Goal: Task Accomplishment & Management: Manage account settings

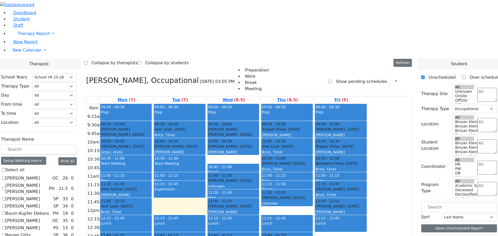
select select "212"
select select "1"
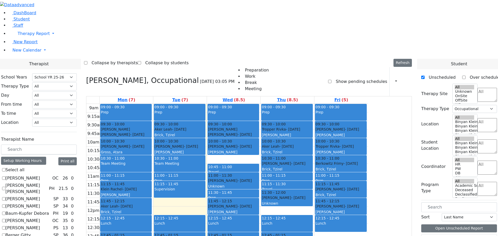
checkbox input "false"
select select
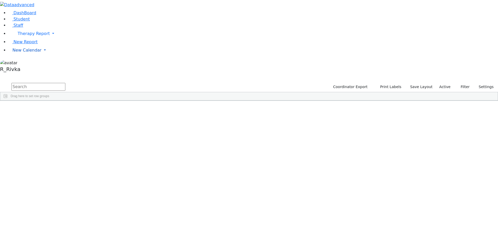
click at [25, 53] on span "New Calendar" at bounding box center [26, 50] width 29 height 5
click at [29, 63] on span "Calendar" at bounding box center [20, 60] width 19 height 5
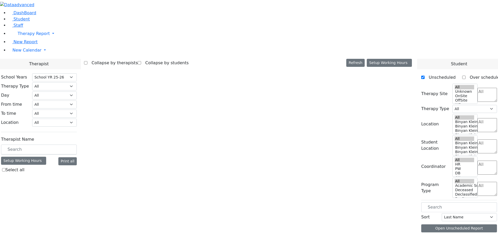
select select "212"
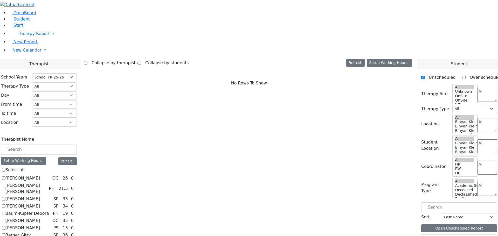
scroll to position [286, 0]
checkbox input "true"
select select "2"
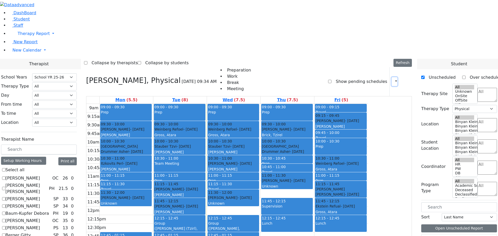
click at [392, 77] on button "button" at bounding box center [395, 81] width 6 height 9
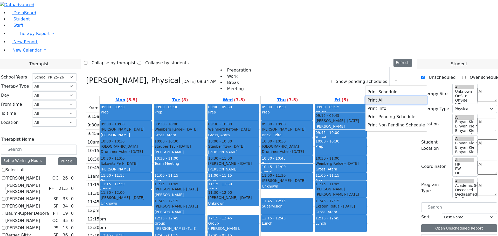
click at [376, 96] on button "Print All" at bounding box center [397, 100] width 62 height 8
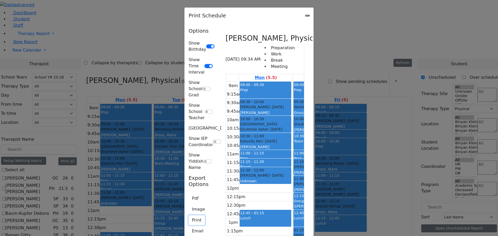
click at [189, 216] on button "Print" at bounding box center [197, 221] width 16 height 10
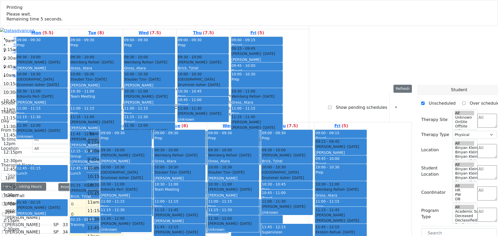
select select "212"
select select "2"
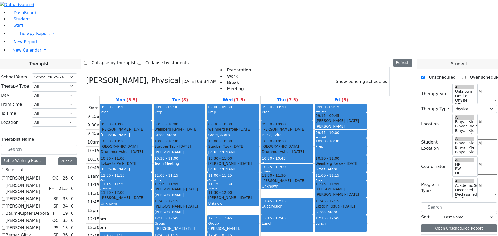
drag, startPoint x: 65, startPoint y: 200, endPoint x: 76, endPoint y: 199, distance: 10.8
checkbox input "false"
select select
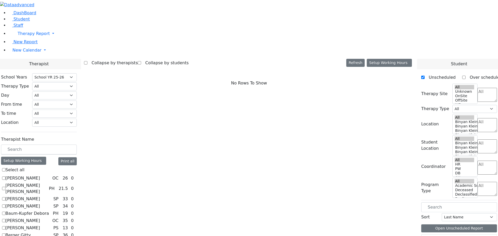
scroll to position [156, 0]
drag, startPoint x: 64, startPoint y: 149, endPoint x: 86, endPoint y: 149, distance: 21.8
checkbox input "true"
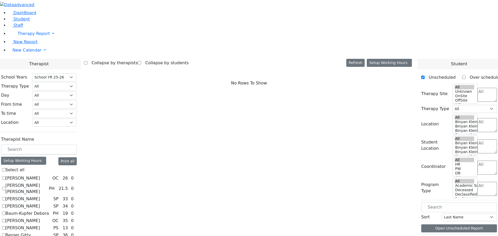
select select "3"
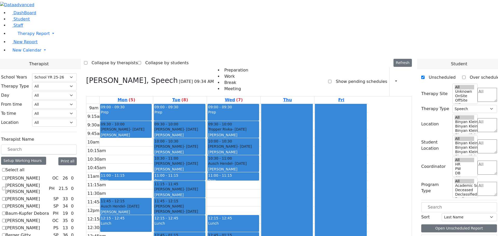
scroll to position [0, 0]
drag, startPoint x: 188, startPoint y: 169, endPoint x: 186, endPoint y: 221, distance: 52.0
click at [153, 221] on div "09:00 - 09:30 Prep 09:30 - 10:00 Katz Brucha - 01/25/2015 Kaganoff, Sarah 11:00…" at bounding box center [126, 207] width 53 height 206
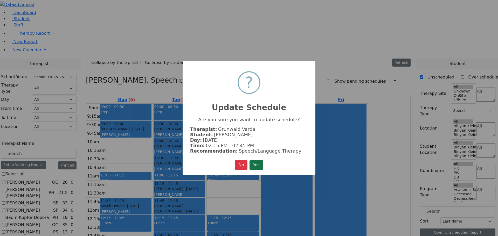
click at [254, 165] on button "Yes" at bounding box center [256, 165] width 13 height 10
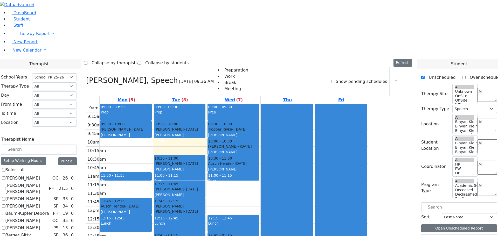
drag, startPoint x: 238, startPoint y: 72, endPoint x: 238, endPoint y: 200, distance: 127.2
click at [207, 201] on div "09:00 - 09:30 Prep 09:30 - 10:00 Glancz Rachel - 11/04/2014 Kaganoff, Sarah Gra…" at bounding box center [179, 207] width 53 height 206
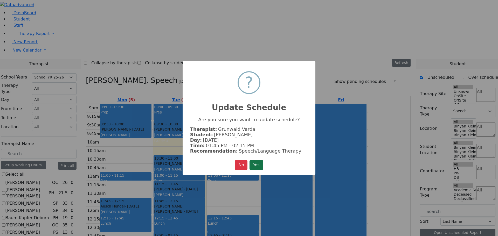
click at [256, 160] on button "Yes" at bounding box center [256, 165] width 13 height 10
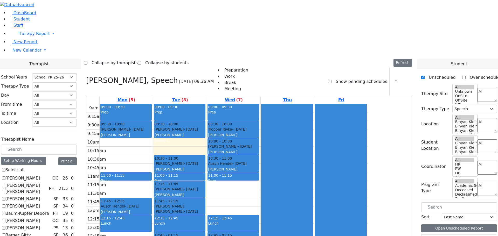
drag, startPoint x: 274, startPoint y: 222, endPoint x: 279, endPoint y: 219, distance: 5.0
click at [261, 219] on div "09:00 - 09:30 Prep 09:30 - 10:00 Tropper Rivka - 11/22/2004 Goldberg, Chanie 10…" at bounding box center [233, 207] width 53 height 206
drag, startPoint x: 286, startPoint y: 225, endPoint x: 189, endPoint y: 83, distance: 172.1
click at [189, 104] on tr "09:00 - 09:30 Prep 09:30 - 10:00 Katz Brucha - 01/25/2015 Kaganoff, Sarah 11:00…" at bounding box center [227, 207] width 282 height 206
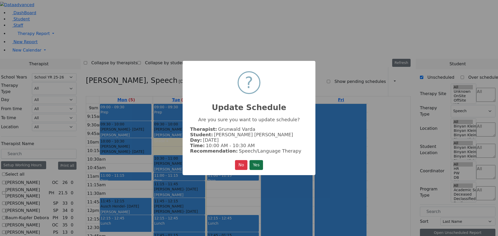
click at [254, 164] on button "Yes" at bounding box center [256, 165] width 13 height 10
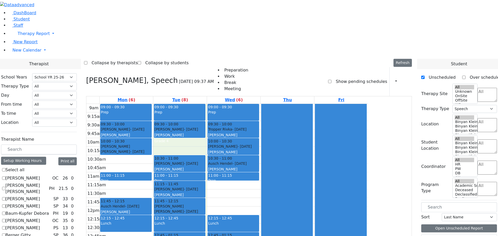
drag, startPoint x: 226, startPoint y: 72, endPoint x: 224, endPoint y: 77, distance: 5.4
click at [224, 104] on div "9am 9:15am 9:30am 9:45am 10am 10:15am 10:30am 10:45am 11am 11:15am 11:30am 11:4…" at bounding box center [227, 207] width 282 height 206
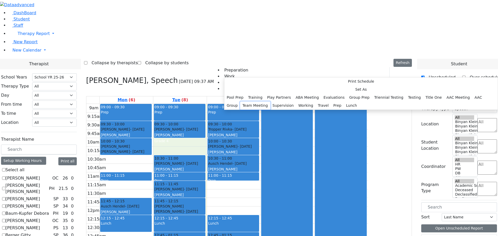
click at [270, 110] on button "Team Meeting" at bounding box center [255, 106] width 30 height 8
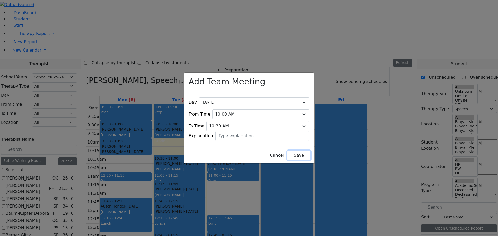
click at [291, 155] on button "Save" at bounding box center [299, 156] width 23 height 10
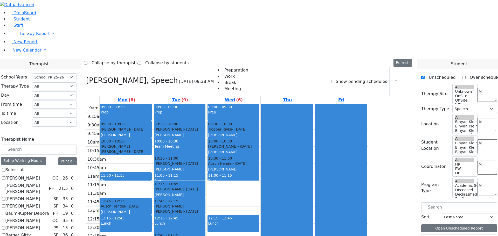
drag, startPoint x: 278, startPoint y: 165, endPoint x: 286, endPoint y: 212, distance: 47.9
click at [261, 215] on div "09:00 - 09:30 Prep 09:30 - 10:00 Tropper Rivka - 11/22/2004 Goldberg, Chanie 10…" at bounding box center [233, 207] width 53 height 206
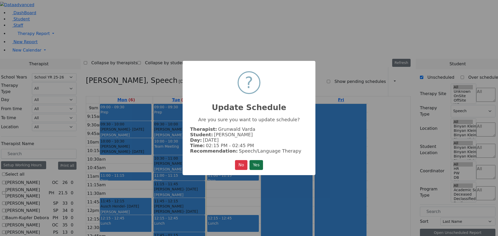
click at [260, 165] on button "Yes" at bounding box center [256, 165] width 13 height 10
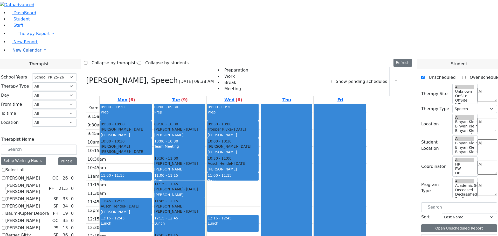
click at [19, 53] on span "New Calendar" at bounding box center [26, 50] width 29 height 5
click at [19, 69] on span "Teacher Report" at bounding box center [27, 66] width 31 height 5
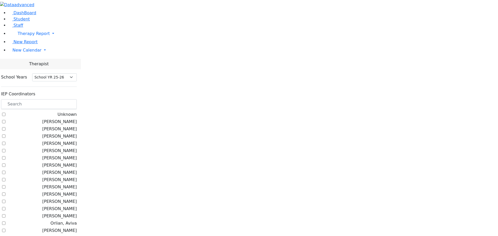
select select "212"
drag, startPoint x: 73, startPoint y: 46, endPoint x: 105, endPoint y: 26, distance: 37.8
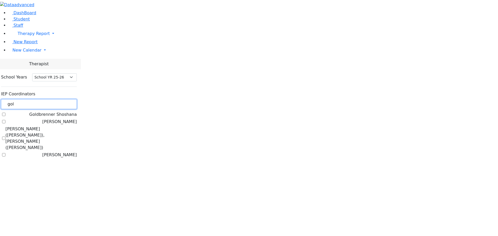
type input "gol"
click at [66, 119] on label "[PERSON_NAME]" at bounding box center [59, 122] width 35 height 6
click at [5, 120] on input "[PERSON_NAME]" at bounding box center [3, 121] width 3 height 3
checkbox input "true"
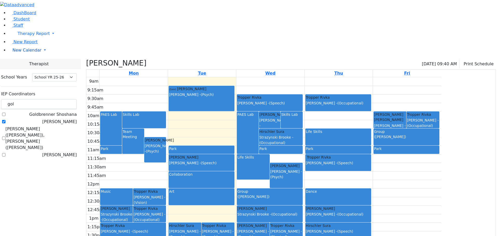
click at [26, 53] on span "New Calendar" at bounding box center [26, 50] width 29 height 5
click at [25, 63] on span "Calendar" at bounding box center [20, 60] width 19 height 5
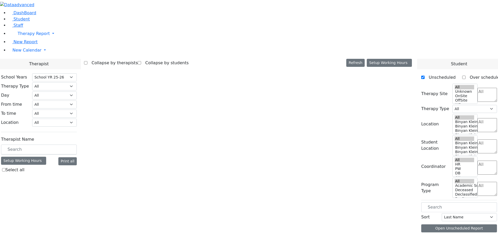
select select "212"
select select "3"
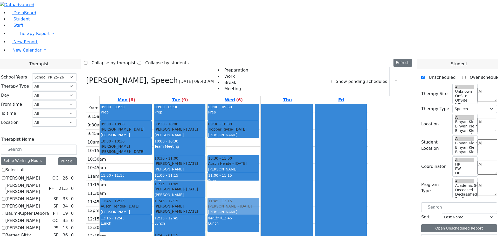
drag, startPoint x: 266, startPoint y: 70, endPoint x: 266, endPoint y: 126, distance: 55.3
click at [266, 126] on div "9am 9:15am 9:30am 9:45am 10am 10:15am 10:30am 10:45am 11am 11:15am 11:30am 11:4…" at bounding box center [227, 207] width 282 height 206
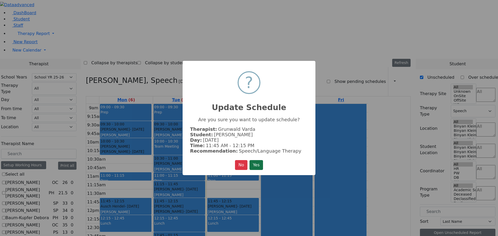
click at [256, 166] on button "Yes" at bounding box center [256, 165] width 13 height 10
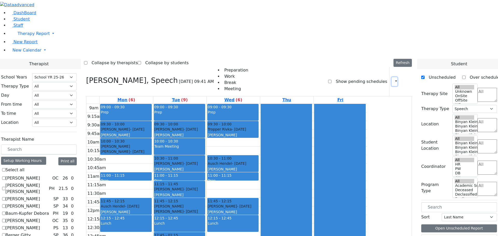
drag, startPoint x: 386, startPoint y: 20, endPoint x: 392, endPoint y: 18, distance: 5.9
click at [393, 79] on icon "button" at bounding box center [393, 81] width 0 height 5
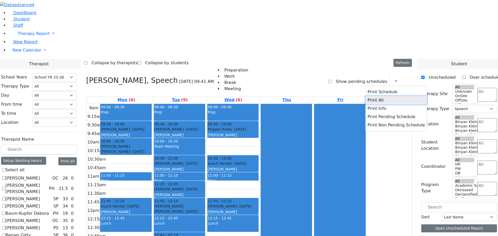
click at [368, 96] on button "Print All" at bounding box center [397, 100] width 62 height 8
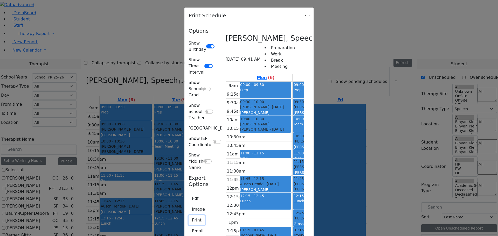
click at [189, 216] on button "Print" at bounding box center [197, 221] width 16 height 10
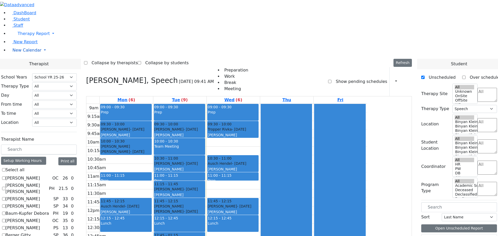
click at [23, 53] on span "New Calendar" at bounding box center [26, 50] width 29 height 5
click at [24, 69] on span "Teacher Report" at bounding box center [27, 66] width 31 height 5
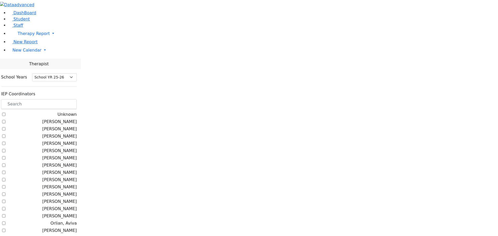
select select "212"
click at [77, 99] on input "text" at bounding box center [39, 104] width 76 height 10
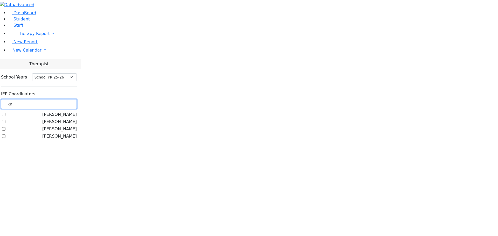
type input "ka"
click at [66, 119] on label "[PERSON_NAME]" at bounding box center [59, 122] width 35 height 6
click at [5, 120] on input "[PERSON_NAME]" at bounding box center [3, 121] width 3 height 3
checkbox input "true"
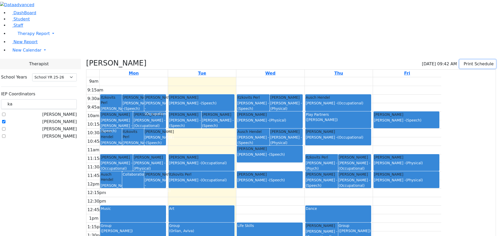
click at [463, 62] on icon "button" at bounding box center [463, 64] width 0 height 5
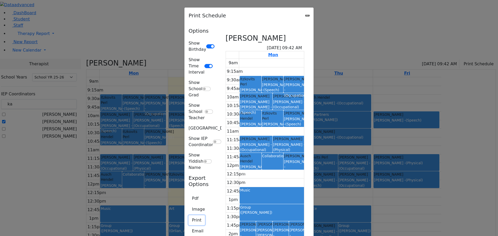
click at [189, 216] on button "Print" at bounding box center [197, 221] width 16 height 10
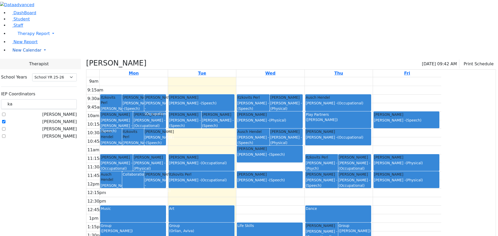
click at [24, 53] on span "New Calendar" at bounding box center [26, 50] width 29 height 5
click at [23, 63] on span "Calendar" at bounding box center [20, 60] width 19 height 5
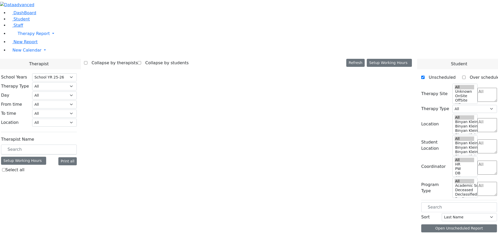
select select "212"
select select "3"
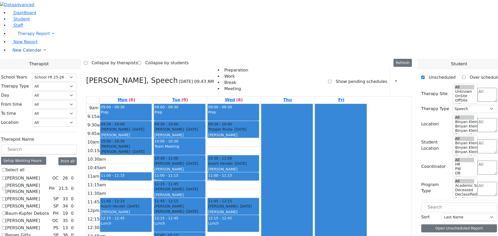
click at [17, 56] on link "New Calendar" at bounding box center [253, 50] width 490 height 10
click at [18, 69] on span "Teacher Report" at bounding box center [27, 66] width 31 height 5
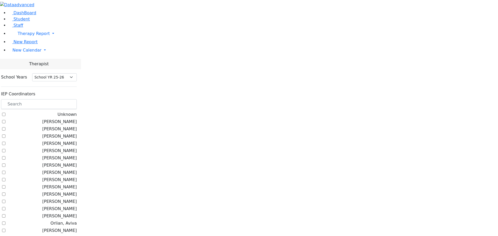
select select "212"
click at [73, 99] on input "text" at bounding box center [39, 104] width 76 height 10
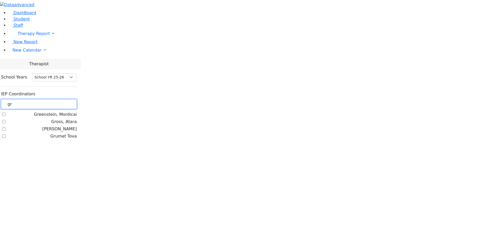
type input "gr"
click at [65, 119] on label "Gross, Atara" at bounding box center [63, 122] width 25 height 6
click at [5, 120] on input "Gross, Atara" at bounding box center [3, 121] width 3 height 3
checkbox input "true"
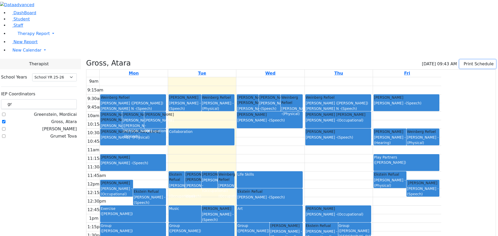
click at [466, 60] on button "Print Schedule" at bounding box center [478, 64] width 37 height 9
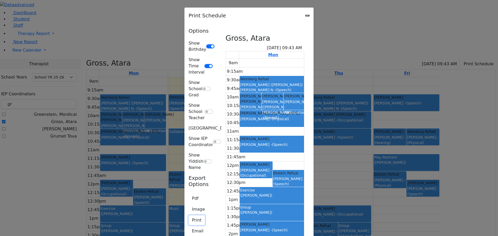
click at [189, 216] on button "Print" at bounding box center [197, 221] width 16 height 10
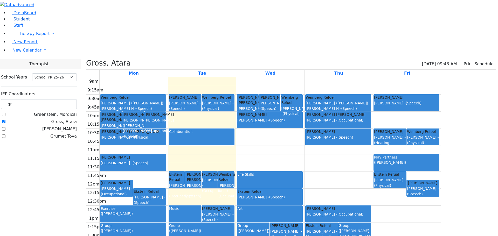
click at [13, 22] on span "Student" at bounding box center [21, 19] width 16 height 5
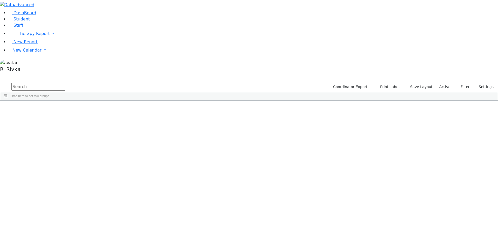
click at [65, 83] on input "text" at bounding box center [38, 87] width 54 height 8
type input "[PERSON_NAME] m"
click at [0, 82] on button "submit" at bounding box center [5, 87] width 10 height 10
click at [66, 191] on div "[PERSON_NAME]" at bounding box center [49, 194] width 33 height 7
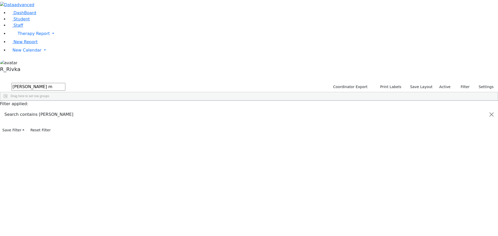
click at [66, 191] on div "[PERSON_NAME]" at bounding box center [49, 194] width 33 height 7
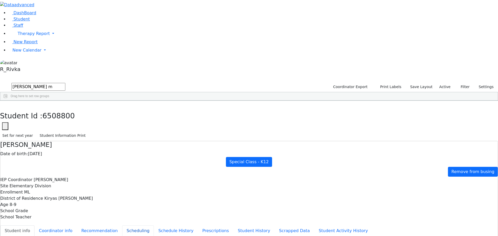
click at [122, 226] on button "Scheduling" at bounding box center [138, 231] width 32 height 11
click at [8, 101] on button "button" at bounding box center [4, 106] width 8 height 11
drag, startPoint x: 87, startPoint y: 22, endPoint x: 62, endPoint y: 25, distance: 25.4
click at [62, 82] on form "chaya m" at bounding box center [32, 87] width 65 height 10
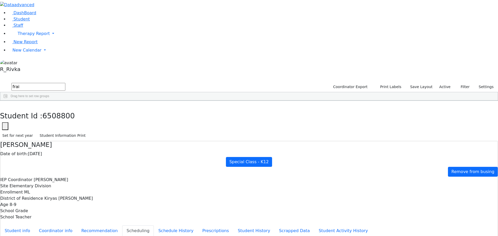
scroll to position [0, 0]
type input "frai pe"
click at [0, 82] on button "submit" at bounding box center [5, 87] width 10 height 10
click at [66, 117] on div "Perl" at bounding box center [49, 120] width 33 height 7
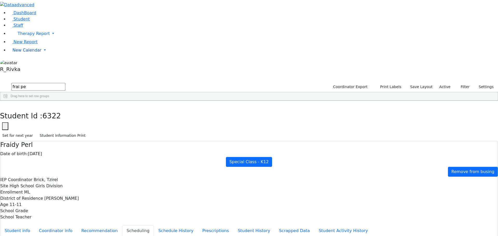
click at [27, 53] on span "New Calendar" at bounding box center [26, 50] width 29 height 5
click at [27, 63] on span "Calendar" at bounding box center [20, 60] width 19 height 5
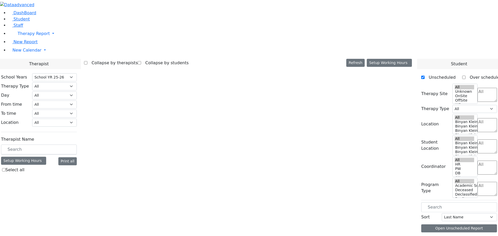
select select "212"
select select "3"
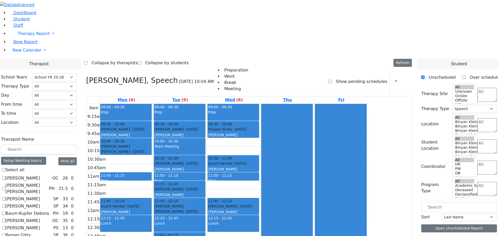
scroll to position [363, 0]
checkbox input "true"
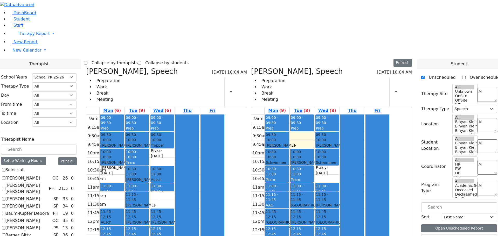
scroll to position [156, 0]
checkbox input "false"
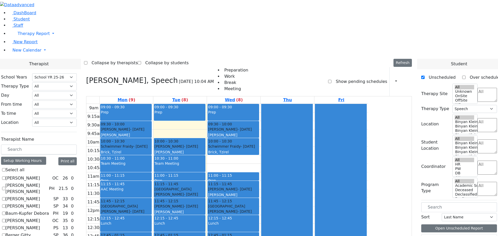
scroll to position [130, 0]
checkbox input "true"
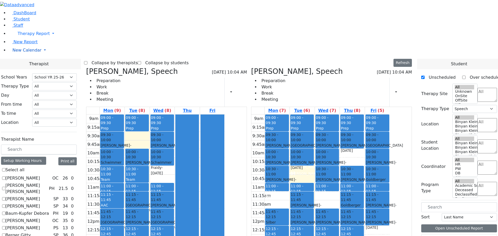
click at [19, 53] on span "New Calendar" at bounding box center [26, 50] width 29 height 5
click at [17, 69] on link "Teacher Report" at bounding box center [27, 66] width 32 height 5
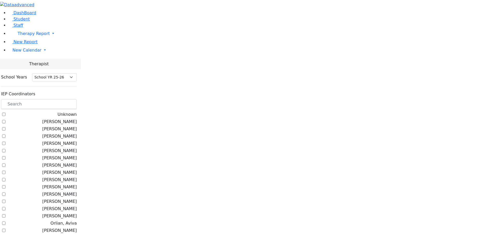
select select "212"
click at [73, 99] on input "text" at bounding box center [39, 104] width 76 height 10
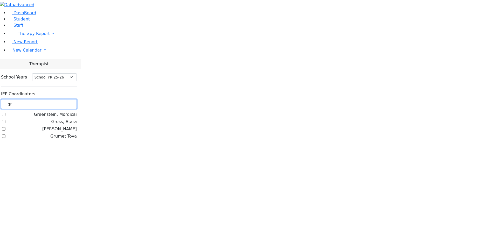
type input "gr"
click at [66, 119] on label "Gross, Atara" at bounding box center [63, 122] width 25 height 6
click at [5, 120] on input "Gross, Atara" at bounding box center [3, 121] width 3 height 3
checkbox input "true"
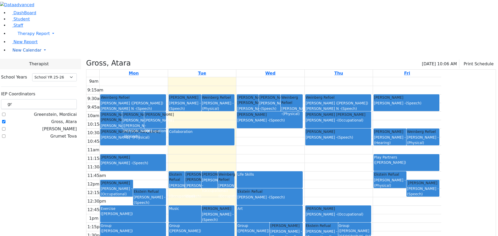
click at [13, 53] on span "New Calendar" at bounding box center [26, 50] width 29 height 5
click at [22, 63] on span "Calendar" at bounding box center [20, 60] width 19 height 5
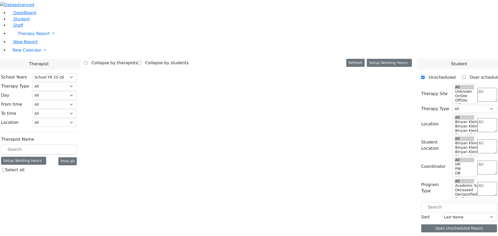
select select "212"
select select "3"
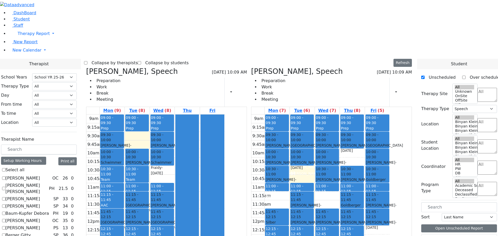
scroll to position [52, 0]
checkbox input "true"
select select
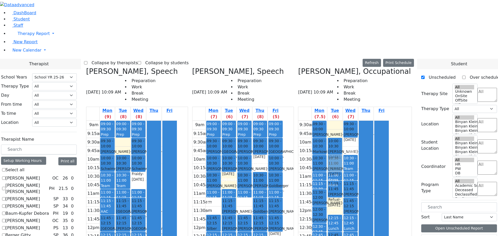
drag, startPoint x: 364, startPoint y: 116, endPoint x: 361, endPoint y: 74, distance: 41.5
click at [343, 121] on div "10:00 - 10:30 [PERSON_NAME] - [DATE] [PERSON_NAME] 11:00 - 11:15 Prep 11:15 - 1…" at bounding box center [335, 215] width 15 height 188
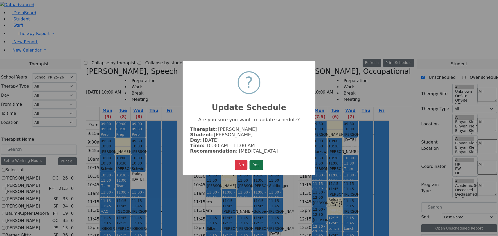
click at [262, 165] on button "Yes" at bounding box center [256, 165] width 13 height 10
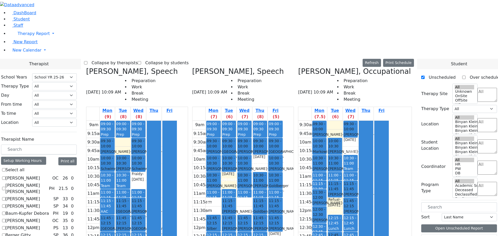
checkbox input "false"
select select "3"
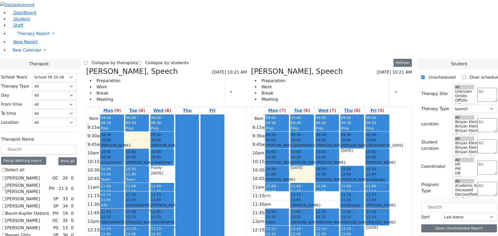
scroll to position [156, 0]
checkbox input "false"
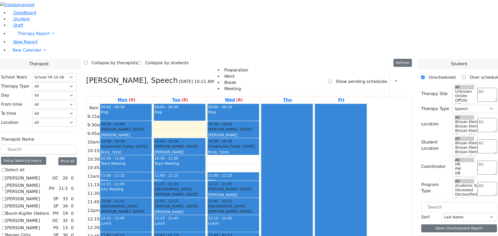
scroll to position [208, 0]
checkbox input "true"
select select
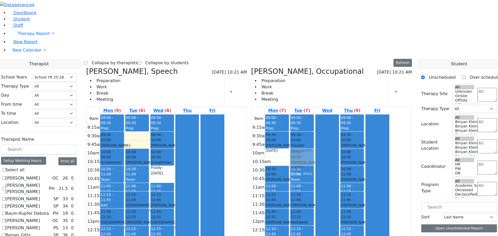
drag, startPoint x: 327, startPoint y: 211, endPoint x: 333, endPoint y: 100, distance: 110.7
click at [315, 115] on div "09:00 - 09:30 Prep 09:30 - 10:00 Stauber Tzvi - 03/08/2016 Jablin Meira 10:30 -…" at bounding box center [302, 218] width 25 height 206
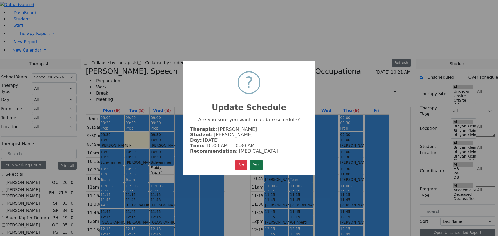
click at [261, 166] on button "Yes" at bounding box center [256, 165] width 13 height 10
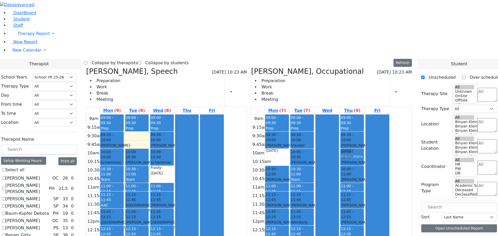
drag, startPoint x: 374, startPoint y: 223, endPoint x: 376, endPoint y: 60, distance: 162.8
click at [365, 115] on div "09:00 - 09:30 Prep 09:30 - 10:00 Fuchs Raphael - 04/14/2017 Jablin Meira 10:00 …" at bounding box center [352, 218] width 25 height 206
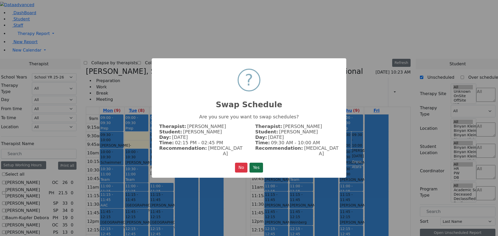
click at [256, 164] on button "Yes" at bounding box center [256, 168] width 13 height 10
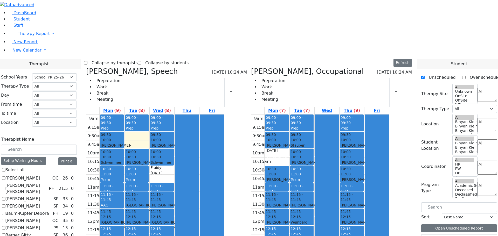
checkbox input "false"
select select "3"
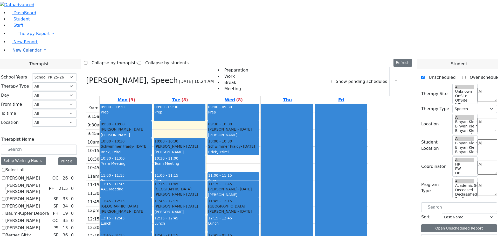
click at [28, 53] on span "New Calendar" at bounding box center [26, 50] width 29 height 5
click at [21, 69] on span "Teacher Report" at bounding box center [27, 66] width 31 height 5
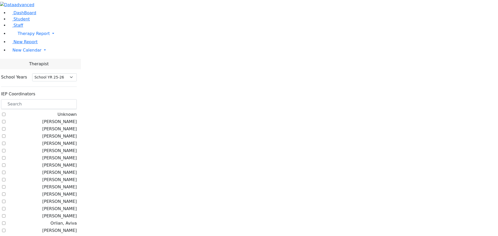
select select "212"
click at [77, 99] on input "text" at bounding box center [39, 104] width 76 height 10
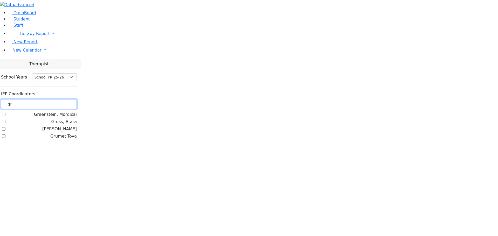
type input "gr"
click at [64, 119] on label "Gross, Atara" at bounding box center [63, 122] width 25 height 6
click at [5, 120] on input "Gross, Atara" at bounding box center [3, 121] width 3 height 3
checkbox input "true"
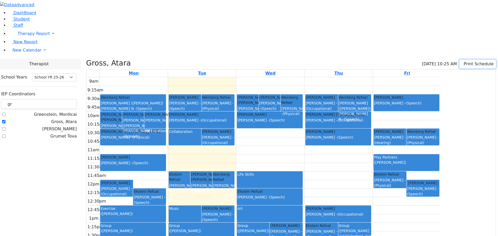
click at [461, 60] on button "Print Schedule" at bounding box center [478, 64] width 37 height 9
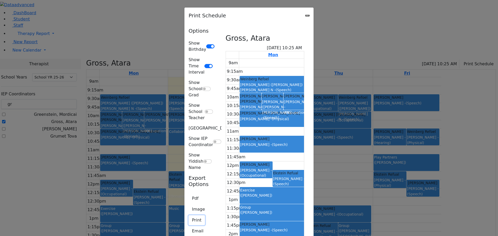
click at [189, 216] on button "Print" at bounding box center [197, 221] width 16 height 10
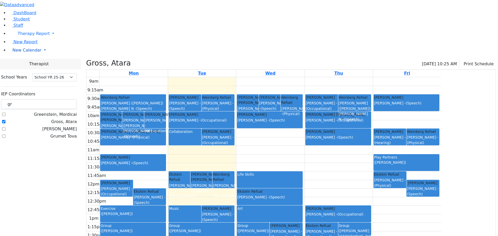
click at [22, 53] on span "New Calendar" at bounding box center [26, 50] width 29 height 5
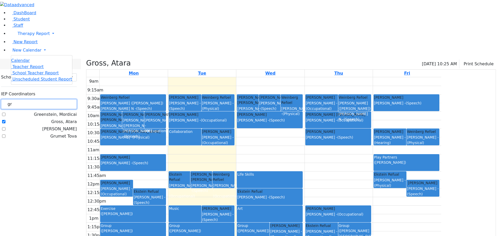
drag, startPoint x: 78, startPoint y: 45, endPoint x: 64, endPoint y: 44, distance: 14.3
click at [65, 99] on div "gr" at bounding box center [39, 104] width 76 height 10
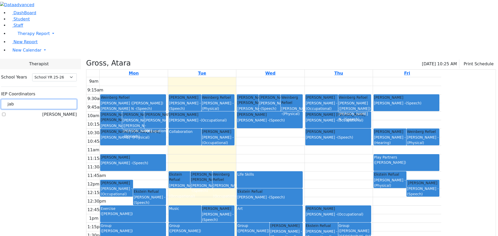
type input "jab"
click at [69, 112] on label "[PERSON_NAME]" at bounding box center [59, 115] width 35 height 6
click at [5, 113] on input "[PERSON_NAME]" at bounding box center [3, 114] width 3 height 3
checkbox input "true"
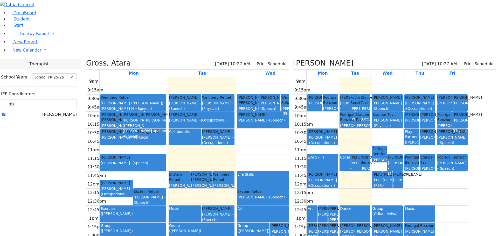
click at [131, 59] on h3 "Gross, Atara" at bounding box center [108, 63] width 45 height 9
click at [86, 59] on icon at bounding box center [86, 63] width 0 height 9
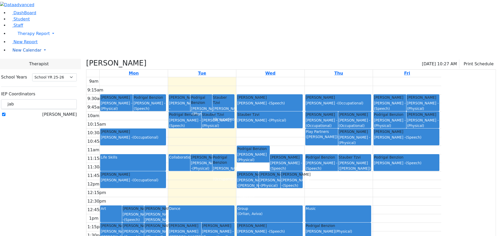
click at [18, 53] on span "New Calendar" at bounding box center [26, 50] width 29 height 5
click at [26, 63] on span "Calendar" at bounding box center [20, 60] width 19 height 5
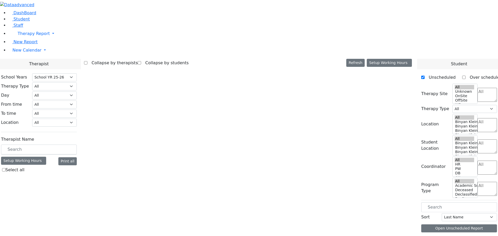
select select "212"
select select "3"
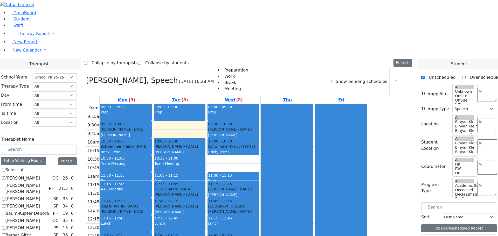
scroll to position [52, 0]
checkbox input "true"
select select
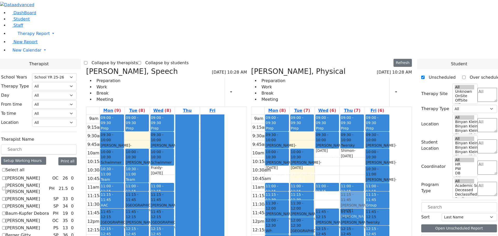
drag, startPoint x: 375, startPoint y: 98, endPoint x: 378, endPoint y: 120, distance: 22.8
click at [365, 123] on div "09:00 - 09:30 Prep 09:30 - 10:00 Twersky Shimon - 08/03/2011 Schmutter, Michoel…" at bounding box center [352, 218] width 25 height 206
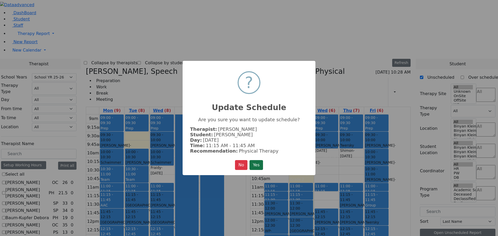
click at [256, 163] on button "Yes" at bounding box center [256, 165] width 13 height 10
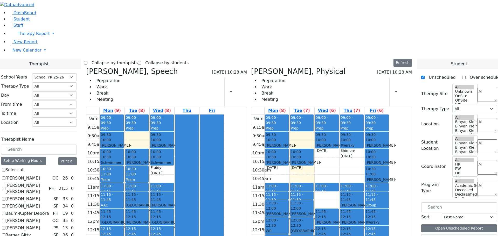
checkbox input "false"
select select "3"
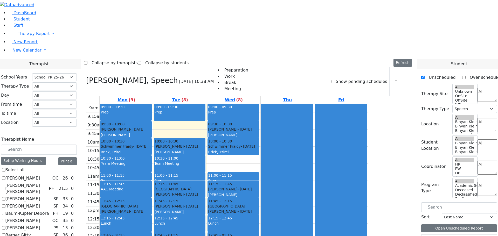
scroll to position [104, 0]
checkbox input "true"
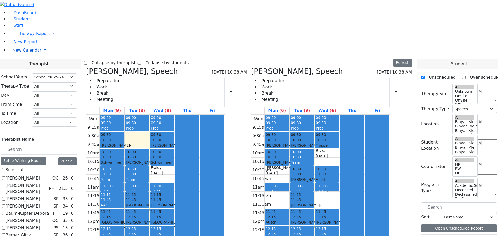
click at [26, 53] on span "New Calendar" at bounding box center [26, 50] width 29 height 5
click at [22, 69] on link "Teacher Report" at bounding box center [27, 66] width 32 height 5
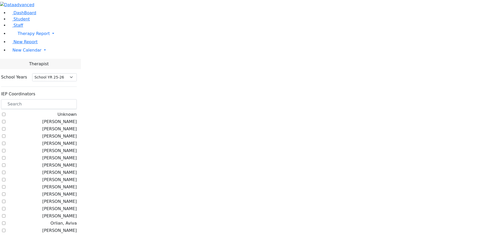
select select "212"
click at [77, 99] on input "text" at bounding box center [39, 104] width 76 height 10
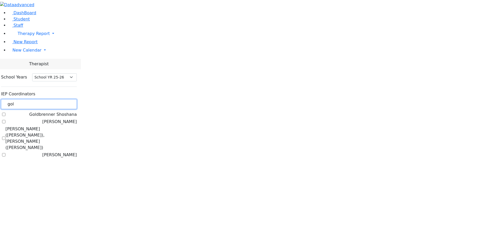
type input "gol"
click at [67, 119] on label "[PERSON_NAME]" at bounding box center [59, 122] width 35 height 6
click at [5, 120] on input "[PERSON_NAME]" at bounding box center [3, 121] width 3 height 3
checkbox input "true"
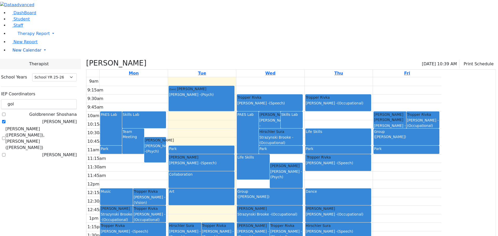
click at [16, 53] on span "New Calendar" at bounding box center [26, 50] width 29 height 5
click at [19, 69] on span "Teacher Report" at bounding box center [27, 66] width 31 height 5
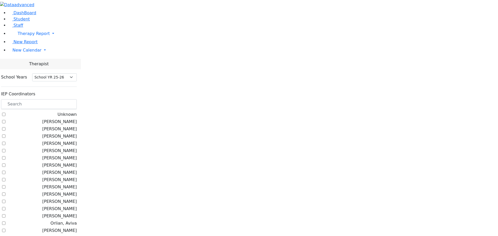
select select "212"
click at [19, 53] on span "New Calendar" at bounding box center [26, 50] width 29 height 5
click at [24, 63] on span "Calendar" at bounding box center [20, 60] width 19 height 5
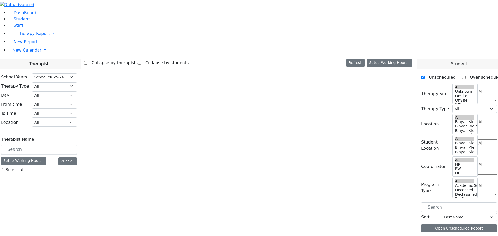
select select "212"
select select "3"
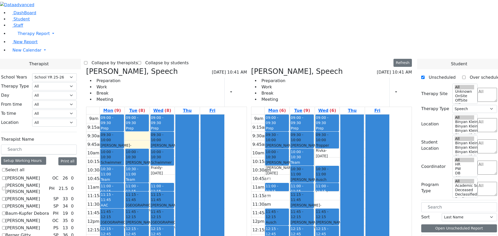
scroll to position [486, 0]
checkbox input "true"
select select
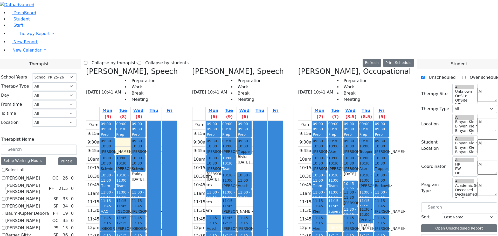
click at [86, 67] on icon at bounding box center [86, 71] width 0 height 9
checkbox input "false"
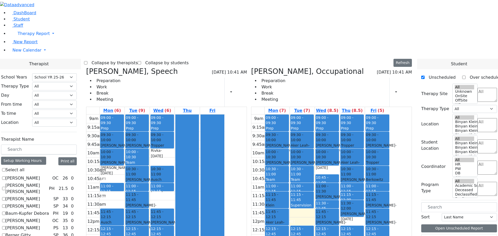
scroll to position [330, 0]
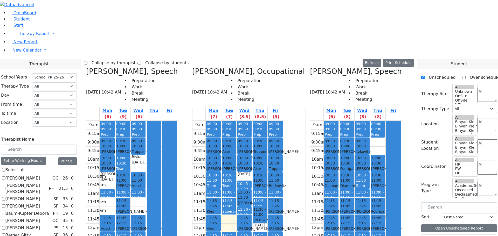
checkbox input "false"
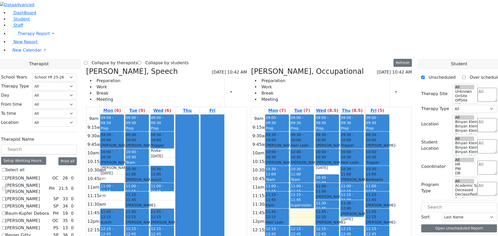
click at [86, 67] on icon at bounding box center [86, 71] width 0 height 9
select select "1"
checkbox input "false"
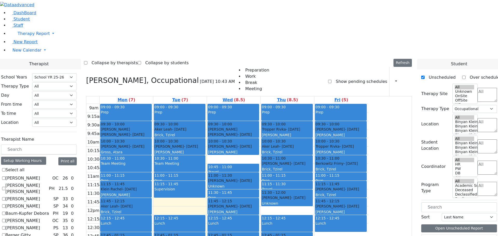
click at [86, 76] on icon at bounding box center [86, 80] width 0 height 9
select select
checkbox input "false"
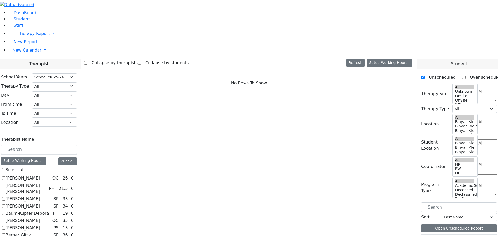
scroll to position [97, 0]
drag, startPoint x: 64, startPoint y: 208, endPoint x: 85, endPoint y: 202, distance: 22.3
checkbox input "true"
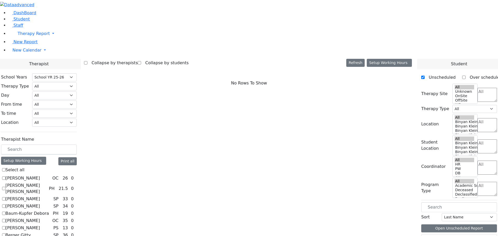
select select "3"
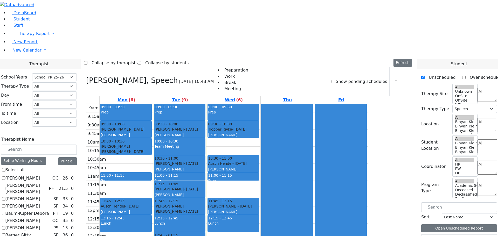
drag, startPoint x: 223, startPoint y: 202, endPoint x: 247, endPoint y: 121, distance: 85.2
click at [207, 117] on div "09:00 - 09:30 Prep 09:30 - 10:00 Glancz Rachel - 11/04/2014 Kaganoff, Sarah Gra…" at bounding box center [179, 207] width 53 height 206
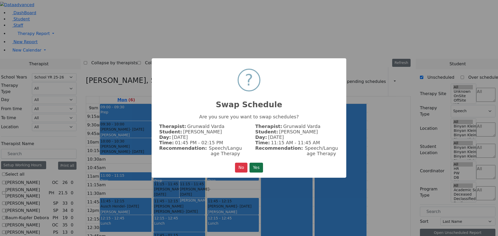
click at [256, 168] on button "Yes" at bounding box center [256, 168] width 13 height 10
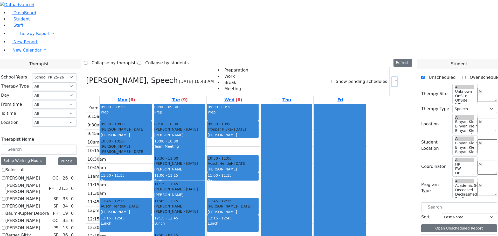
click at [392, 77] on button "button" at bounding box center [395, 81] width 6 height 9
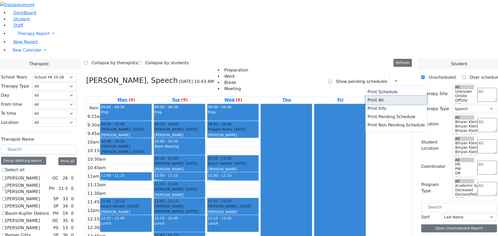
click at [374, 96] on button "Print All" at bounding box center [397, 100] width 62 height 8
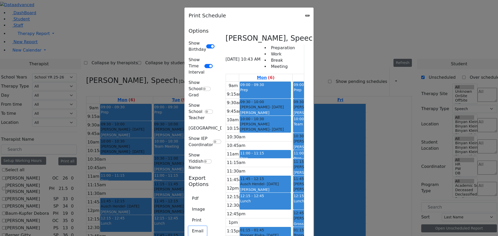
click at [189, 227] on button "Email" at bounding box center [198, 232] width 18 height 10
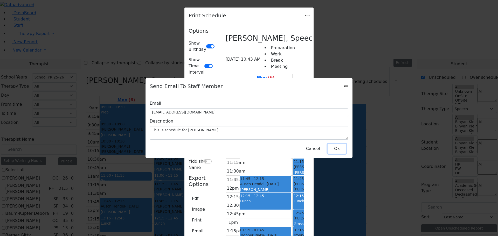
click at [334, 144] on button "Ok" at bounding box center [337, 149] width 19 height 10
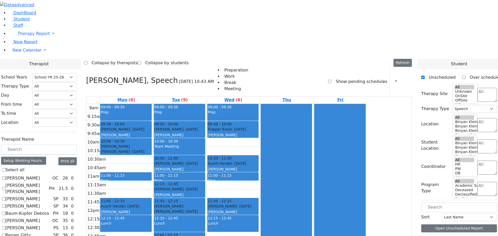
checkbox input "false"
select select
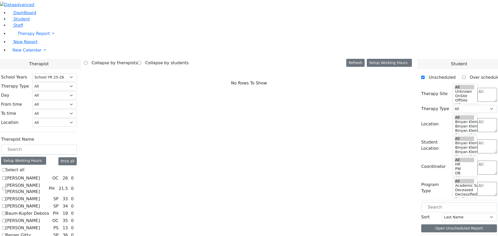
scroll to position [0, 0]
click at [30, 53] on span "New Calendar" at bounding box center [26, 50] width 29 height 5
click at [29, 69] on span "Teacher Report" at bounding box center [27, 66] width 31 height 5
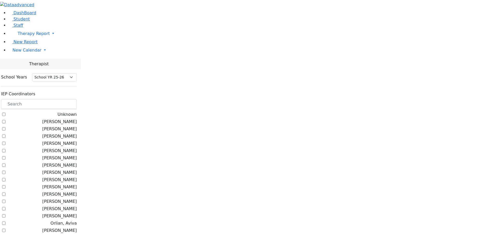
select select "212"
click at [76, 99] on input "text" at bounding box center [39, 104] width 76 height 10
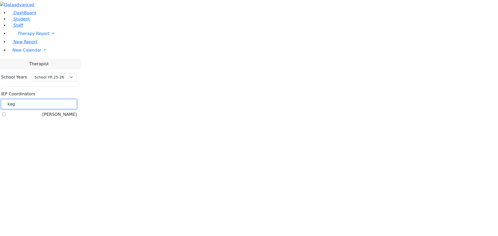
type input "kag"
click at [66, 112] on label "[PERSON_NAME]" at bounding box center [59, 115] width 35 height 6
click at [5, 113] on input "[PERSON_NAME]" at bounding box center [3, 114] width 3 height 3
checkbox input "true"
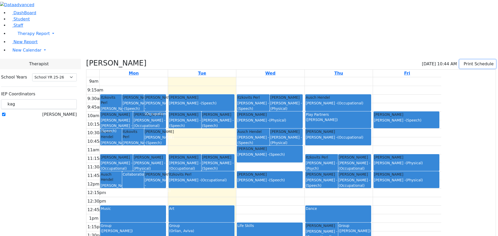
click at [472, 60] on button "Print Schedule" at bounding box center [478, 64] width 37 height 9
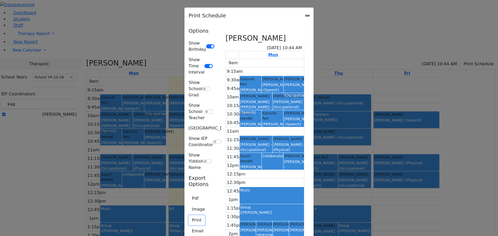
click at [189, 216] on button "Print" at bounding box center [197, 221] width 16 height 10
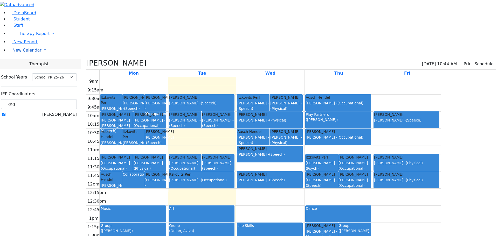
click at [23, 53] on span "New Calendar" at bounding box center [26, 50] width 29 height 5
click at [23, 63] on span "Calendar" at bounding box center [20, 60] width 19 height 5
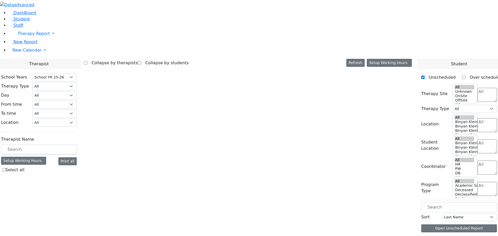
select select "212"
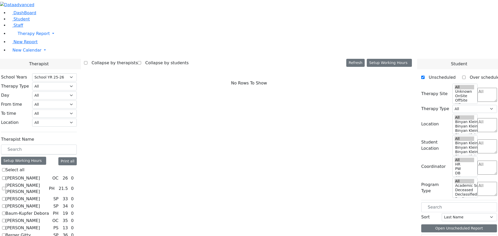
scroll to position [389, 0]
checkbox input "true"
select select "3"
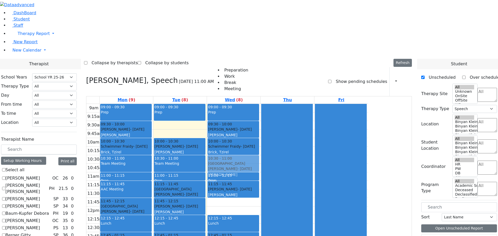
drag, startPoint x: 276, startPoint y: 134, endPoint x: 274, endPoint y: 95, distance: 39.3
click at [261, 104] on div "09:00 - 09:30 Prep 09:30 - 10:00 Srugo Avrum - 11/05/2012 Weber, Joseph 10:00 -…" at bounding box center [233, 207] width 53 height 206
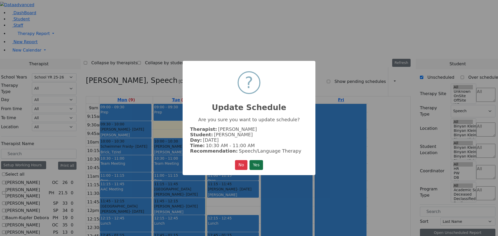
click at [257, 161] on button "Yes" at bounding box center [256, 165] width 13 height 10
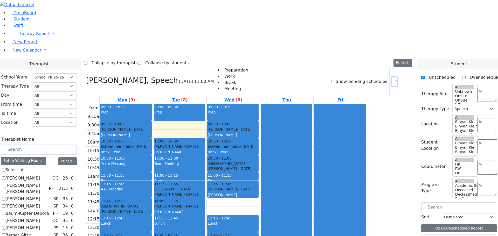
click at [393, 79] on icon "button" at bounding box center [393, 81] width 0 height 5
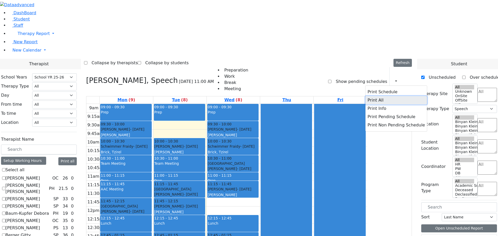
click at [372, 96] on button "Print All" at bounding box center [397, 100] width 62 height 8
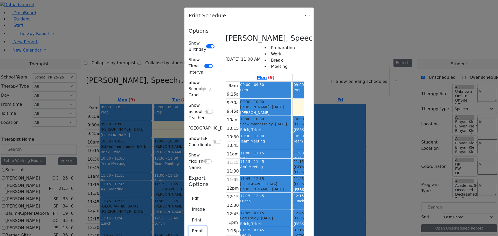
click at [189, 227] on button "Email" at bounding box center [198, 232] width 18 height 10
type input "E_Steinhardt@kjsd.k12.ny.us"
type textarea "This is schedule for Steinhardt Esther"
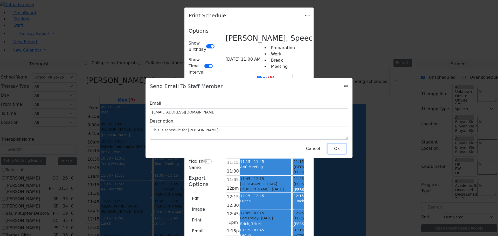
click at [332, 144] on button "Ok" at bounding box center [337, 149] width 19 height 10
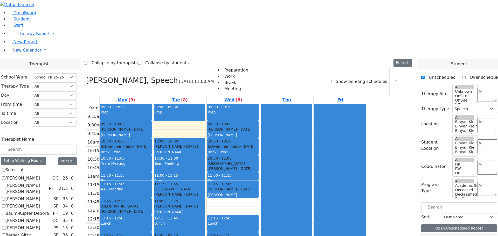
click at [21, 53] on span "New Calendar" at bounding box center [26, 50] width 29 height 5
click at [22, 69] on span "Teacher Report" at bounding box center [27, 66] width 31 height 5
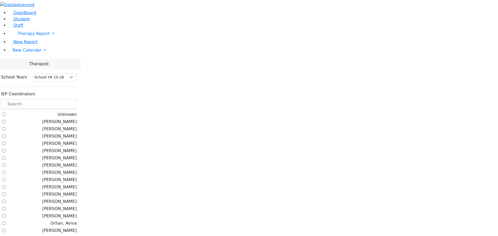
select select "212"
click at [73, 99] on input "text" at bounding box center [39, 104] width 76 height 10
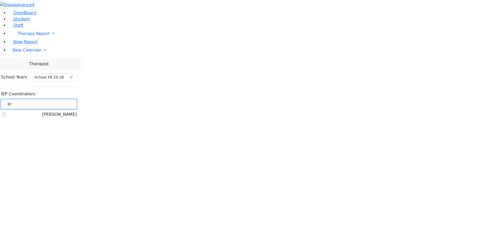
type input "kr"
click at [64, 112] on label "[PERSON_NAME]" at bounding box center [59, 115] width 35 height 6
click at [5, 113] on input "[PERSON_NAME]" at bounding box center [3, 114] width 3 height 3
checkbox input "true"
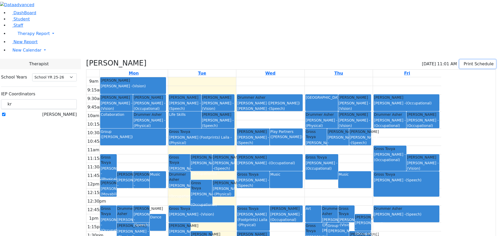
click at [468, 60] on button "Print Schedule" at bounding box center [478, 64] width 37 height 9
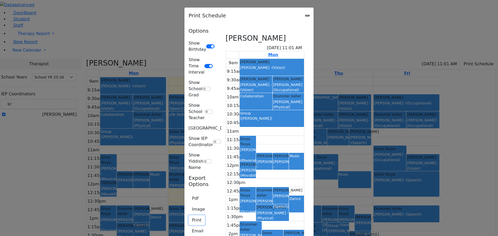
click at [189, 216] on button "Print" at bounding box center [197, 221] width 16 height 10
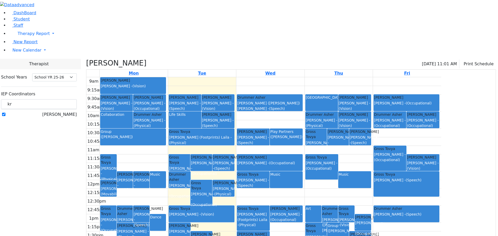
click at [23, 45] on li "New Report" at bounding box center [253, 42] width 490 height 6
click at [23, 53] on span "New Calendar" at bounding box center [26, 50] width 29 height 5
click at [33, 69] on span "Teacher Report" at bounding box center [27, 66] width 31 height 5
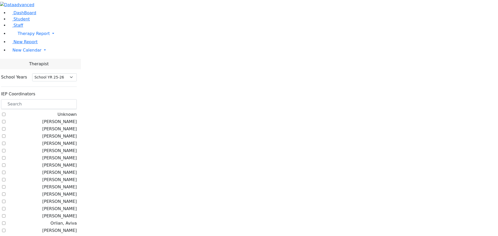
select select "212"
click at [29, 56] on link "New Calendar" at bounding box center [253, 50] width 490 height 10
click at [28, 63] on span "Calendar" at bounding box center [20, 60] width 19 height 5
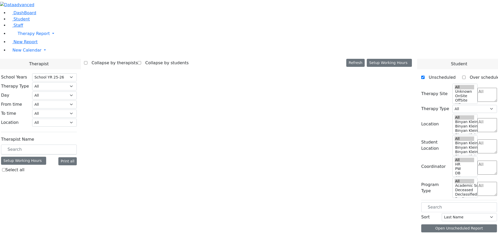
select select "212"
select select "3"
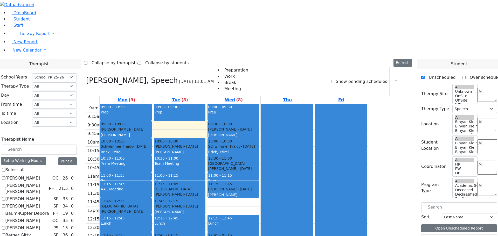
scroll to position [286, 0]
checkbox input "true"
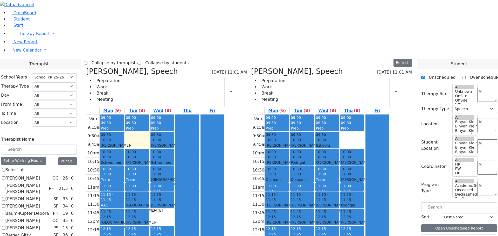
scroll to position [208, 0]
checkbox input "true"
select select
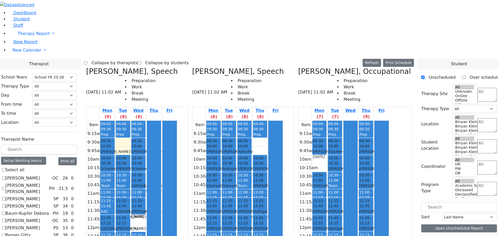
checkbox input "false"
select select "3"
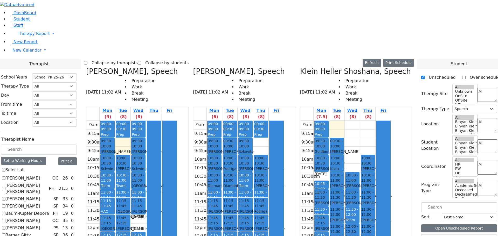
checkbox input "false"
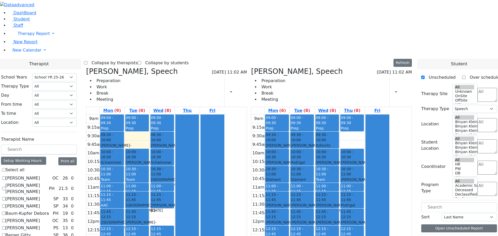
checkbox input "true"
select select
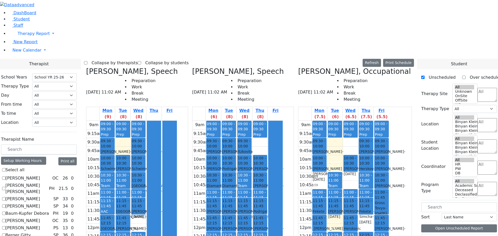
checkbox input "false"
select select "3"
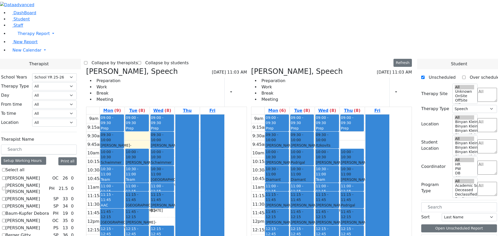
scroll to position [182, 0]
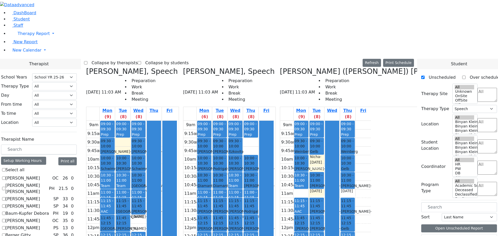
checkbox input "false"
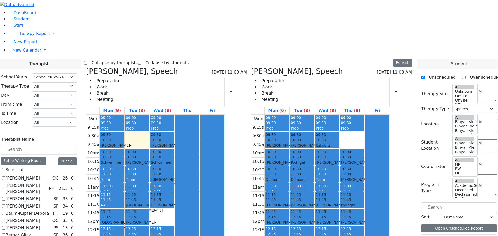
checkbox input "true"
select select
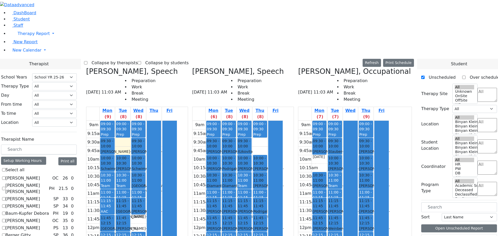
click at [231, 67] on div "Orlian Aviva, Speech 09/09/2025 11:03 AM Preparation Work Break Meeting Mon (6)…" at bounding box center [243, 193] width 106 height 253
click at [136, 67] on div "Steinhardt Esther, Speech 09/09/2025 11:03 AM Preparation Work Break Meeting Mo…" at bounding box center [137, 193] width 106 height 253
click at [232, 67] on div "Orlian Aviva, Speech 09/09/2025 11:03 AM Preparation Work Break Meeting Mon (6)…" at bounding box center [243, 193] width 106 height 253
click at [235, 67] on h3 "Orlian Aviva, Speech" at bounding box center [238, 71] width 92 height 9
click at [86, 67] on icon at bounding box center [86, 71] width 0 height 9
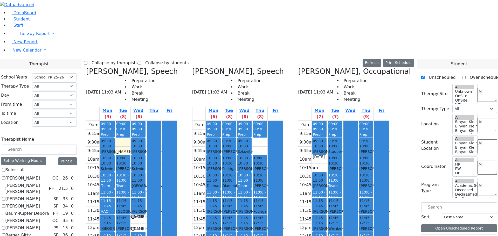
checkbox input "false"
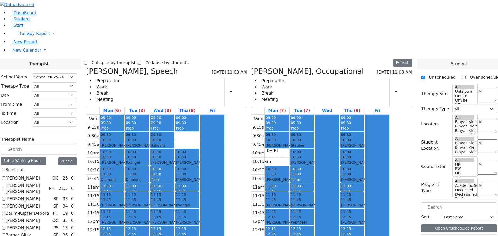
click at [139, 67] on h3 "Orlian Aviva, Speech" at bounding box center [132, 71] width 92 height 9
click at [86, 67] on icon at bounding box center [86, 71] width 0 height 9
select select "1"
checkbox input "false"
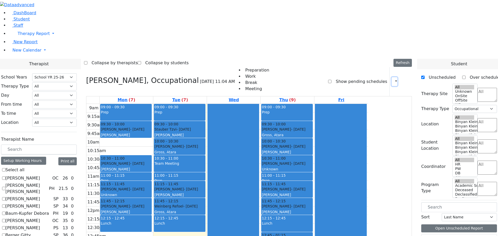
click at [393, 79] on icon "button" at bounding box center [393, 81] width 0 height 5
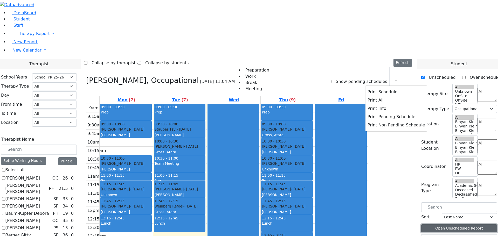
click at [447, 225] on button "Open Unscheduled Report" at bounding box center [460, 229] width 76 height 8
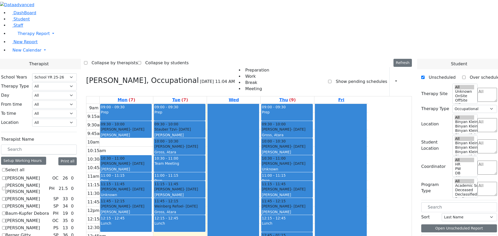
checkbox input "false"
select select
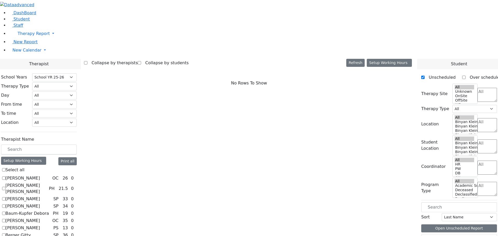
checkbox input "true"
select select "1"
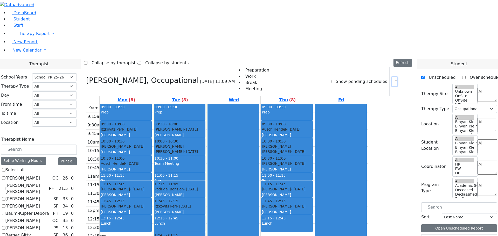
click at [393, 79] on icon "button" at bounding box center [393, 81] width 0 height 5
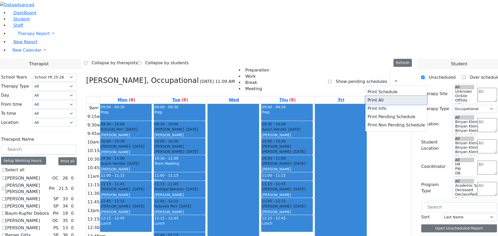
click at [366, 96] on button "Print All" at bounding box center [397, 100] width 62 height 8
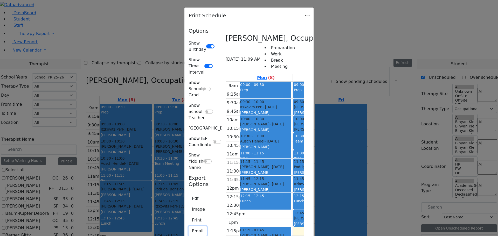
click at [189, 227] on button "Email" at bounding box center [198, 232] width 18 height 10
type textarea "This is schedule for Jacknis Brana"
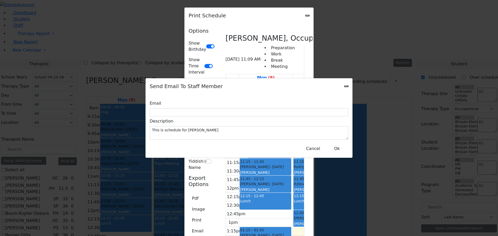
click at [347, 86] on icon "Close" at bounding box center [347, 86] width 0 height 0
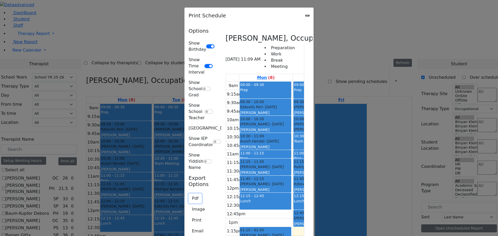
click at [189, 194] on button "Pdf" at bounding box center [195, 199] width 13 height 10
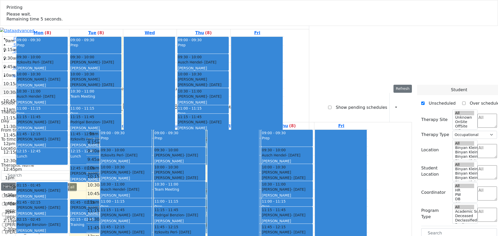
select select "212"
select select "1"
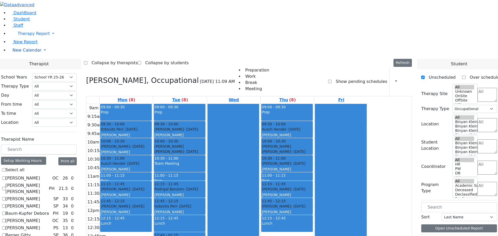
click at [28, 56] on link "New Calendar" at bounding box center [253, 50] width 490 height 10
click at [25, 69] on span "Teacher Report" at bounding box center [27, 66] width 31 height 5
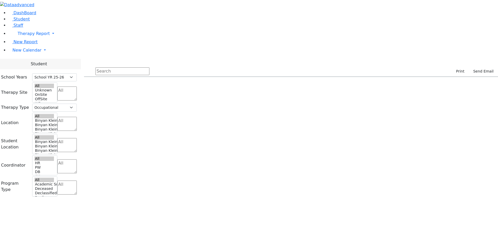
select select "212"
select select "1"
click at [27, 53] on span "New Calendar" at bounding box center [26, 50] width 29 height 5
click at [26, 63] on span "Calendar" at bounding box center [20, 60] width 19 height 5
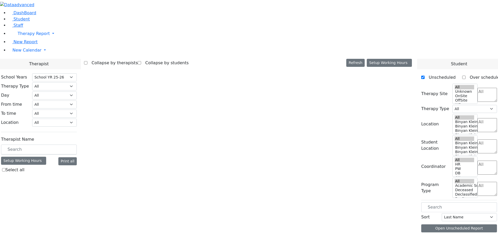
select select "212"
select select "1"
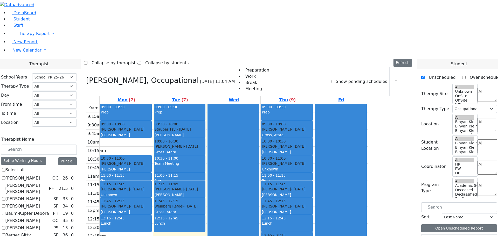
scroll to position [182, 0]
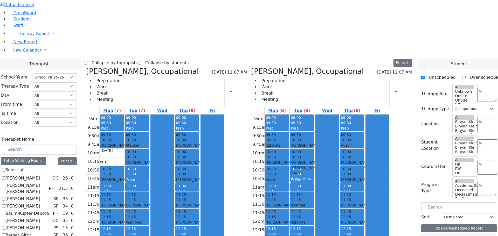
drag, startPoint x: 331, startPoint y: 209, endPoint x: 337, endPoint y: 85, distance: 124.5
click at [315, 115] on div "09:00 - 09:30 Prep 09:30 - 10:00 Katina Chaskiel - 07/09/2016 Jablin Meira 10:0…" at bounding box center [302, 218] width 25 height 206
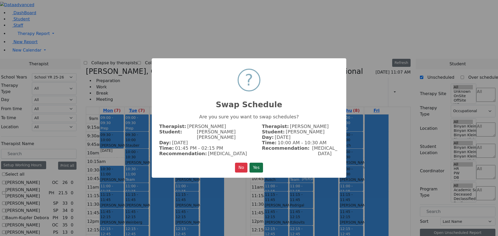
click at [257, 163] on button "Yes" at bounding box center [256, 168] width 13 height 10
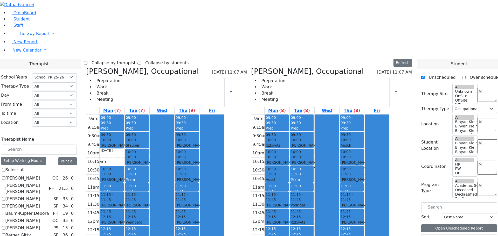
click at [251, 67] on span at bounding box center [251, 71] width 0 height 9
click at [251, 67] on icon at bounding box center [251, 71] width 0 height 9
checkbox input "false"
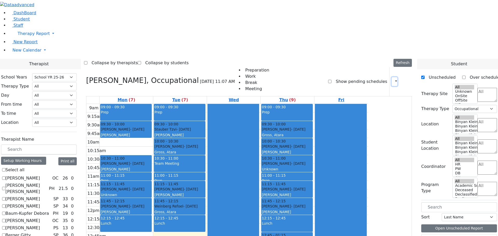
click at [393, 79] on icon "button" at bounding box center [393, 81] width 0 height 5
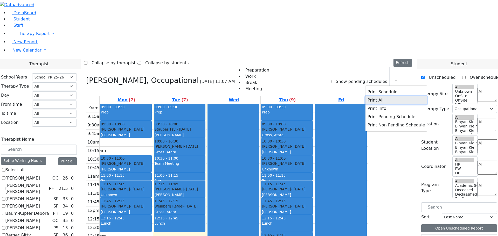
click at [379, 96] on button "Print All" at bounding box center [397, 100] width 62 height 8
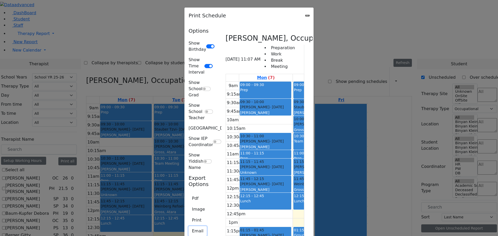
click at [189, 227] on button "Email" at bounding box center [198, 232] width 18 height 10
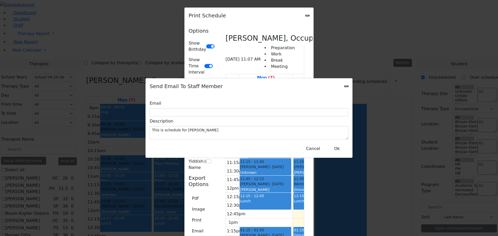
click at [347, 86] on icon "Close" at bounding box center [347, 86] width 0 height 0
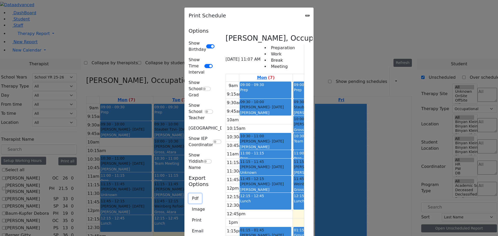
click at [189, 194] on button "Pdf" at bounding box center [195, 199] width 13 height 10
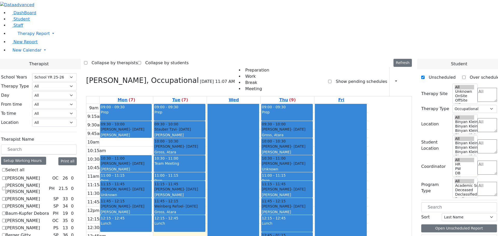
checkbox input "false"
select select
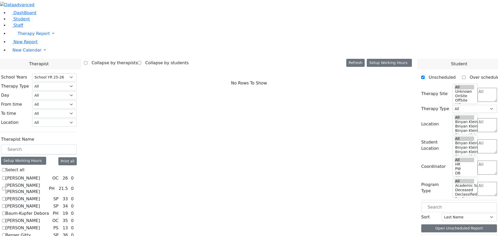
scroll to position [130, 0]
checkbox input "true"
select select "1"
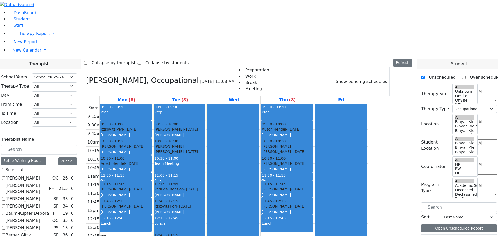
checkbox input "false"
select select
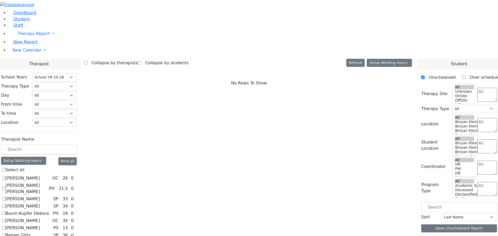
scroll to position [182, 0]
checkbox input "true"
select select "1"
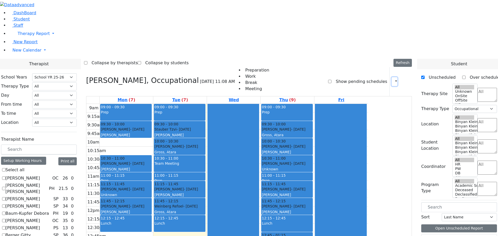
click at [393, 79] on icon "button" at bounding box center [393, 81] width 0 height 5
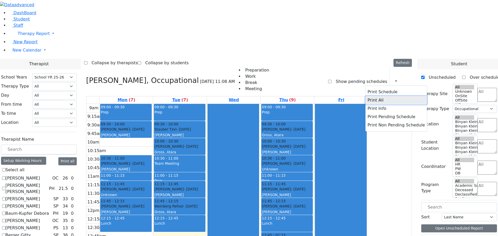
click at [369, 96] on button "Print All" at bounding box center [397, 100] width 62 height 8
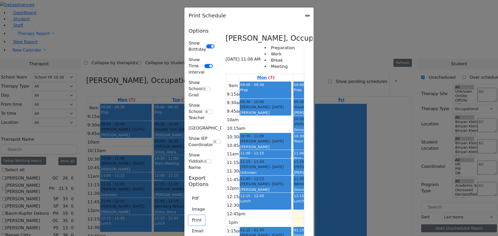
click at [189, 216] on button "Print" at bounding box center [197, 221] width 16 height 10
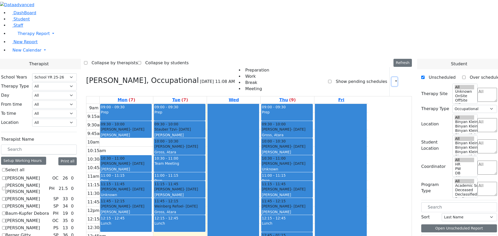
click at [393, 79] on icon "button" at bounding box center [393, 81] width 0 height 5
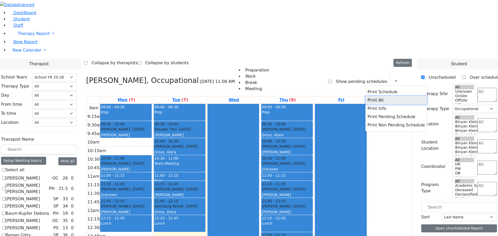
click at [374, 96] on button "Print All" at bounding box center [397, 100] width 62 height 8
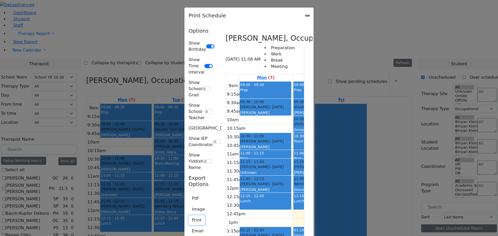
click at [189, 216] on button "Print" at bounding box center [197, 221] width 16 height 10
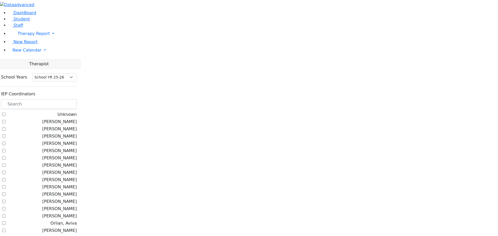
select select "212"
click at [77, 99] on input "text" at bounding box center [39, 104] width 76 height 10
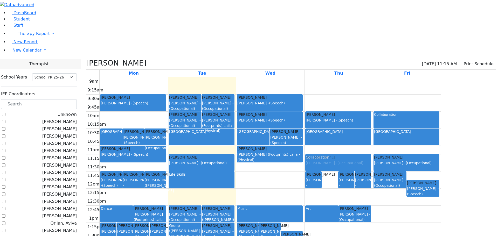
drag, startPoint x: 376, startPoint y: 129, endPoint x: 377, endPoint y: 112, distance: 17.1
click at [373, 112] on div "[PERSON_NAME] [PERSON_NAME] - (Occupational) Collaboration [PERSON_NAME] [PERSO…" at bounding box center [339, 180] width 68 height 206
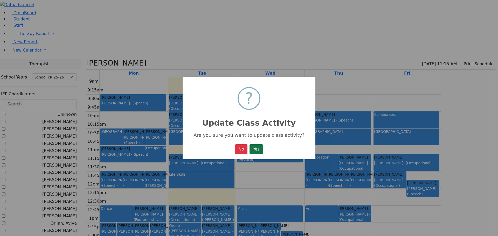
click at [256, 148] on button "Yes" at bounding box center [256, 150] width 13 height 10
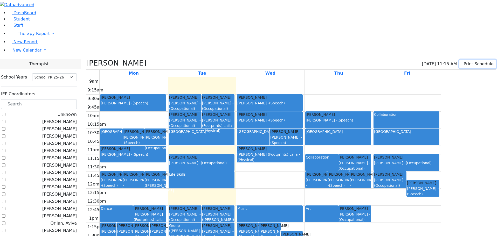
click at [463, 62] on icon "button" at bounding box center [463, 64] width 0 height 5
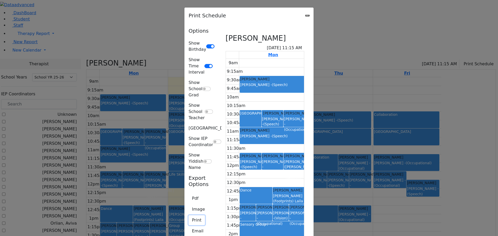
click at [189, 216] on button "Print" at bounding box center [197, 221] width 16 height 10
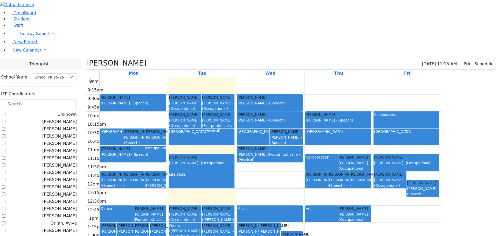
checkbox input "false"
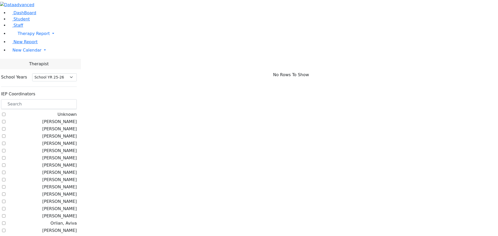
scroll to position [156, 0]
checkbox input "true"
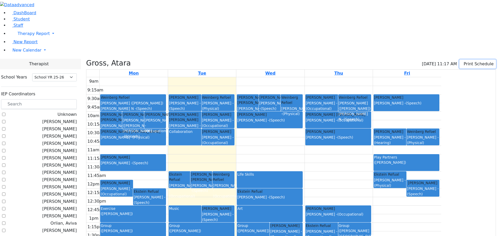
click at [462, 60] on button "Print Schedule" at bounding box center [478, 64] width 37 height 9
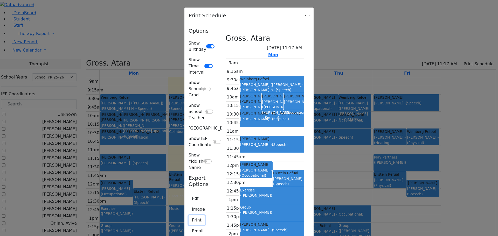
click at [189, 216] on button "Print" at bounding box center [197, 221] width 16 height 10
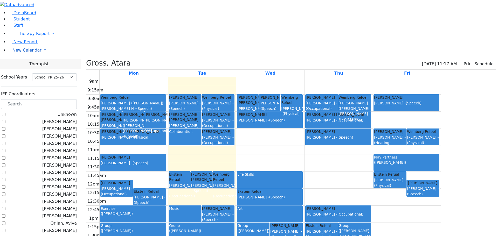
click at [21, 53] on span "New Calendar" at bounding box center [26, 50] width 29 height 5
click at [25, 63] on span "Calendar" at bounding box center [20, 60] width 19 height 5
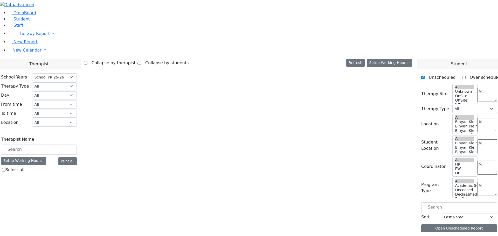
select select "212"
select select "1"
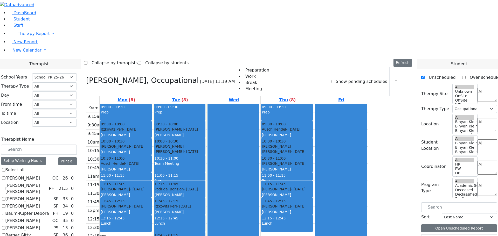
click at [40, 175] on label "[PERSON_NAME]" at bounding box center [22, 178] width 35 height 6
click at [5, 177] on input "[PERSON_NAME]" at bounding box center [3, 178] width 3 height 3
checkbox input "true"
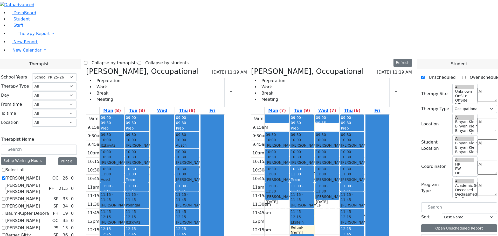
click at [86, 67] on icon at bounding box center [86, 71] width 0 height 9
checkbox input "false"
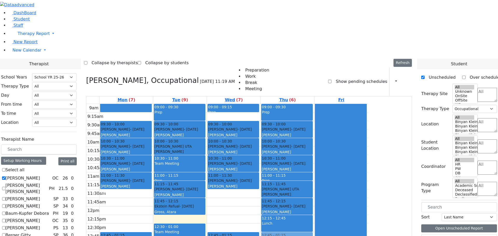
drag, startPoint x: 324, startPoint y: 185, endPoint x: 324, endPoint y: 170, distance: 15.1
click at [314, 170] on div "09:00 - 09:30 Prep 09:30 - 10:00 Fishman Eliezer - 01/03/2017 Jablin Meira 10:0…" at bounding box center [287, 207] width 53 height 206
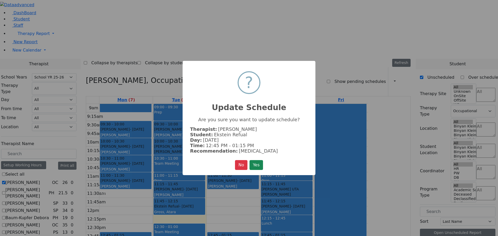
click at [332, 172] on div "× ? Update Schedule Are you sure you want to update schedule? Therapist: Abramc…" at bounding box center [249, 118] width 498 height 236
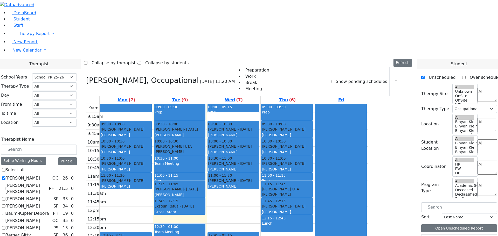
drag, startPoint x: 335, startPoint y: 182, endPoint x: 334, endPoint y: 198, distance: 16.4
click at [314, 198] on div "09:00 - 09:30 Prep 09:30 - 10:00 Fishman Eliezer - 01/03/2017 Jablin Meira 10:0…" at bounding box center [287, 207] width 53 height 206
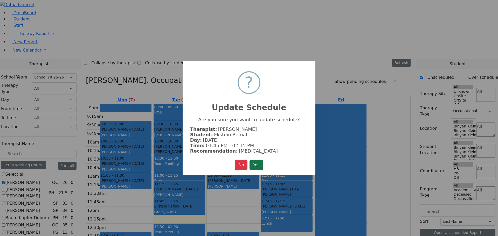
drag, startPoint x: 260, startPoint y: 165, endPoint x: 367, endPoint y: 184, distance: 108.5
click at [260, 165] on button "Yes" at bounding box center [256, 165] width 13 height 10
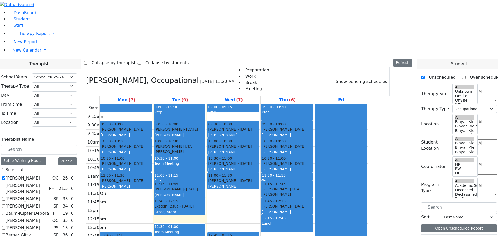
drag, startPoint x: 324, startPoint y: 182, endPoint x: 325, endPoint y: 187, distance: 4.7
click at [325, 189] on div "9am 9:15am 9:30am 9:45am 10am 10:15am 10:30am 10:45am 11am 11:15am 11:30am 11:4…" at bounding box center [227, 207] width 282 height 206
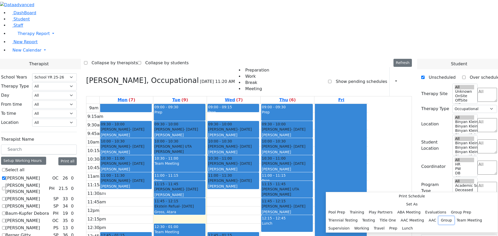
click at [439, 217] on button "Group" at bounding box center [447, 221] width 16 height 8
select select "4"
select select "13:15:00"
select select "13:45:00"
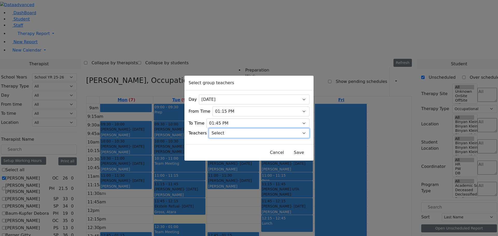
click at [298, 130] on select "Select Aliza, Ptalis Atara, Gross Avraham (Alan), Feigenbaum Bluma, Kramer Brac…" at bounding box center [259, 133] width 101 height 10
select select "11169"
click at [216, 128] on select "Select Aliza, Ptalis Atara, Gross Avraham (Alan), Feigenbaum Bluma, Kramer Brac…" at bounding box center [259, 133] width 101 height 10
click at [288, 152] on button "Save" at bounding box center [299, 153] width 23 height 10
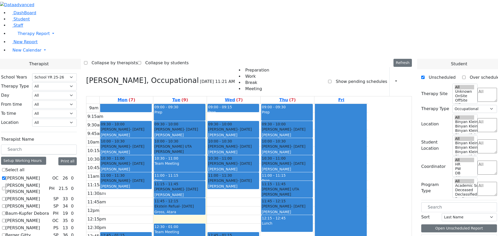
scroll to position [208, 0]
checkbox input "true"
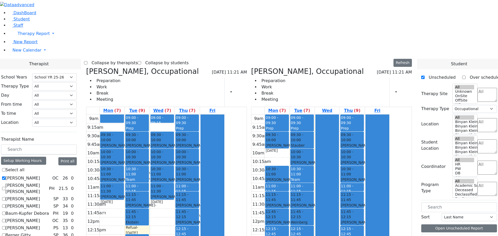
drag, startPoint x: 305, startPoint y: 196, endPoint x: 305, endPoint y: 180, distance: 15.8
click at [290, 180] on div "09:00 - 09:30 Prep 09:30 - 10:00 Meisels Chaya - 12/30/2016 Kaganoff, Sarah 10:…" at bounding box center [277, 218] width 25 height 206
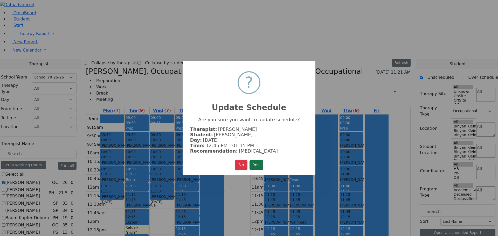
click at [261, 165] on button "Yes" at bounding box center [256, 165] width 13 height 10
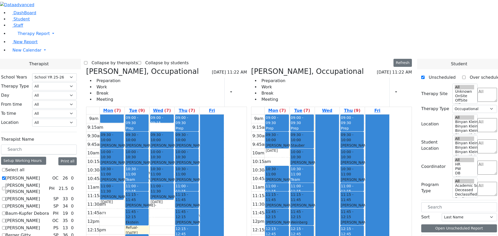
drag, startPoint x: 379, startPoint y: 191, endPoint x: 306, endPoint y: 193, distance: 73.0
click at [306, 193] on tr "09:00 - 09:30 Prep 09:30 - 10:00 Meisels Chaya - 12/30/2016 Kaganoff, Sarah 10:…" at bounding box center [321, 218] width 139 height 206
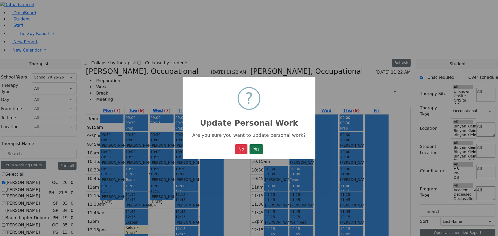
click at [257, 150] on button "Yes" at bounding box center [256, 150] width 13 height 10
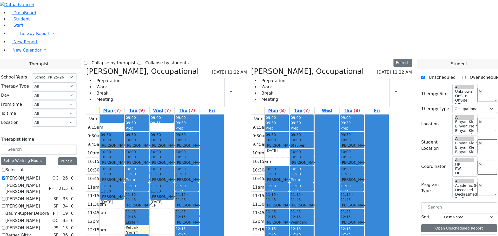
click at [86, 67] on icon at bounding box center [86, 71] width 0 height 9
checkbox input "false"
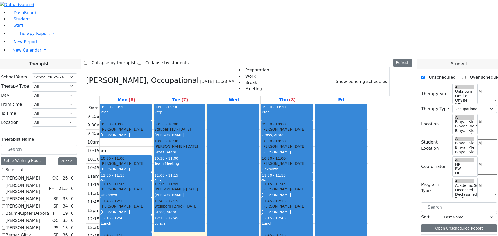
click at [86, 76] on icon at bounding box center [86, 80] width 0 height 9
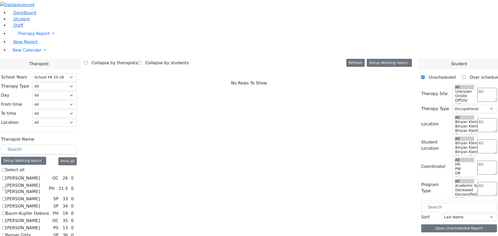
select select
checkbox input "false"
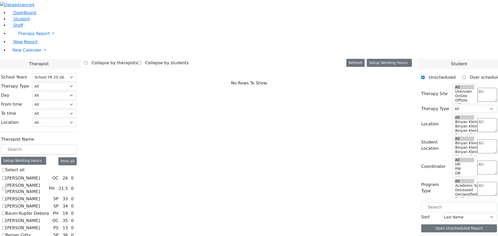
checkbox input "true"
select select "3"
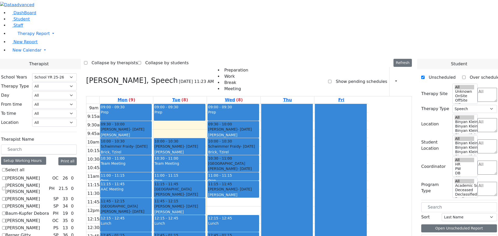
scroll to position [156, 0]
checkbox input "true"
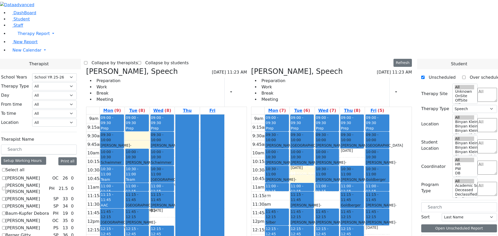
click at [168, 194] on button "Delete Selected Schedule" at bounding box center [190, 194] width 51 height 8
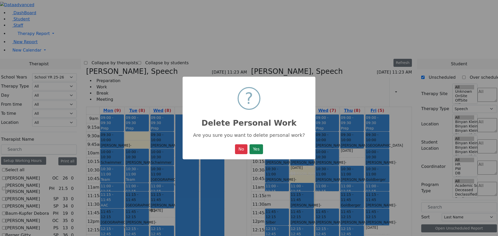
drag, startPoint x: 254, startPoint y: 150, endPoint x: 257, endPoint y: 154, distance: 4.8
click at [254, 150] on button "Yes" at bounding box center [256, 150] width 13 height 10
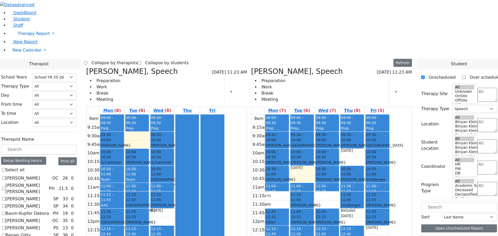
drag, startPoint x: 382, startPoint y: 138, endPoint x: 163, endPoint y: 189, distance: 225.5
click at [163, 189] on div "Steinhardt Esther, Speech 09/09/2025 11:23 AM Preparation Work Break Meeting Pr…" at bounding box center [249, 194] width 330 height 254
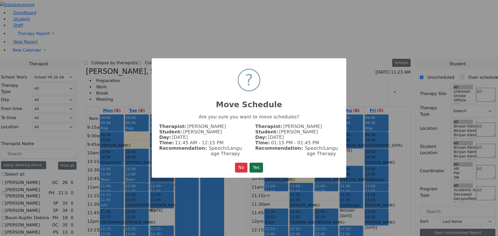
click at [257, 164] on button "Yes" at bounding box center [256, 168] width 13 height 10
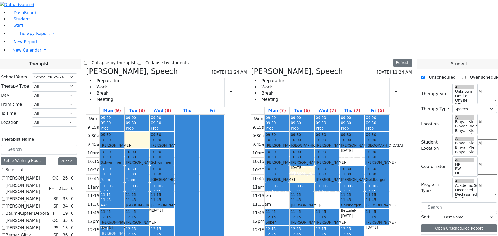
drag, startPoint x: 161, startPoint y: 189, endPoint x: 167, endPoint y: 139, distance: 50.4
click at [125, 139] on div "09:00 - 09:30 Prep 09:30 - 10:00 Srugo Avrum - 11/05/2012 Weber, Joseph 10:00 -…" at bounding box center [112, 218] width 25 height 206
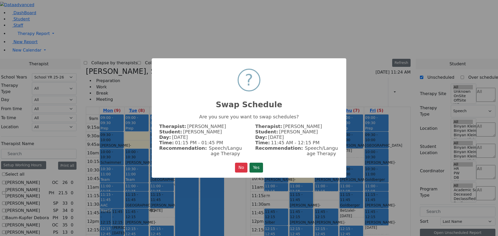
click at [257, 163] on button "Yes" at bounding box center [256, 168] width 13 height 10
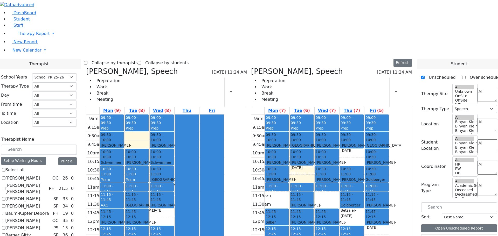
click at [86, 67] on icon at bounding box center [86, 71] width 0 height 9
checkbox input "false"
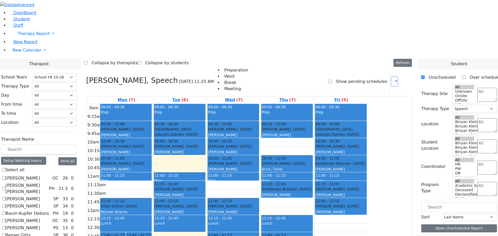
click at [393, 77] on button "button" at bounding box center [395, 81] width 6 height 9
click at [362, 67] on div "Show pending schedules" at bounding box center [357, 81] width 59 height 29
click at [393, 79] on icon "button" at bounding box center [393, 81] width 0 height 5
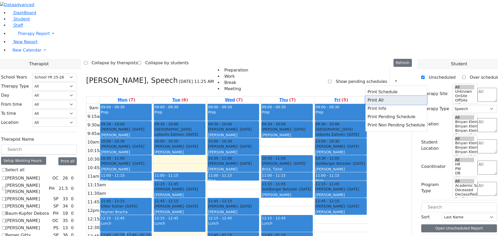
click at [370, 96] on button "Print All" at bounding box center [397, 100] width 62 height 8
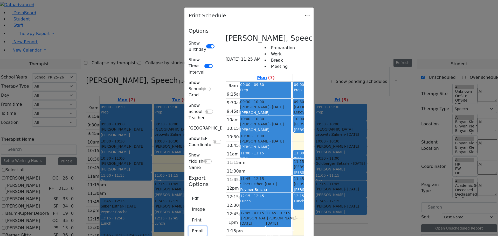
click at [189, 227] on button "Email" at bounding box center [198, 232] width 18 height 10
type input "S_Horowitz@kjsd.k12.ny.us"
type textarea "This is schedule for Horowitz Shira"
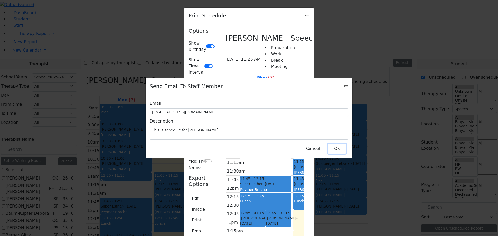
click at [337, 144] on button "Ok" at bounding box center [337, 149] width 19 height 10
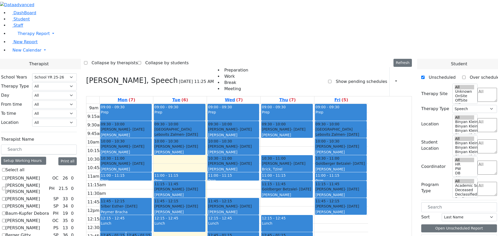
checkbox input "false"
select select
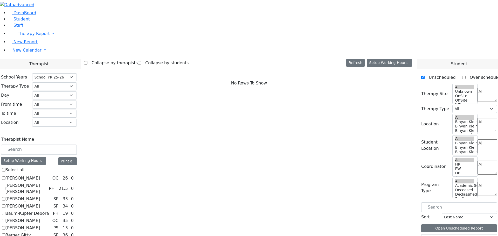
scroll to position [0, 0]
click at [15, 53] on span "New Calendar" at bounding box center [26, 50] width 29 height 5
click at [24, 69] on span "Teacher Report" at bounding box center [27, 66] width 31 height 5
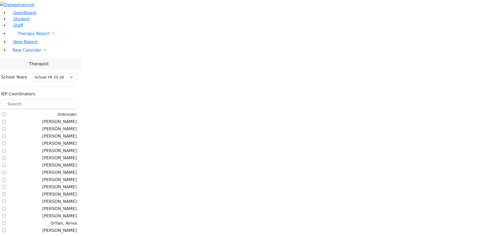
select select "212"
click at [77, 99] on input "text" at bounding box center [39, 104] width 76 height 10
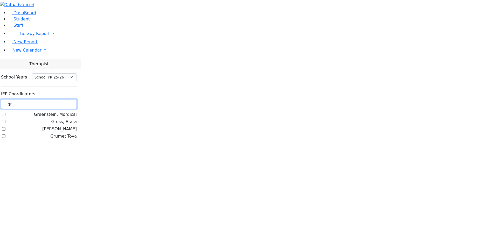
type input "gr"
click at [65, 119] on label "Gross, Atara" at bounding box center [63, 122] width 25 height 6
click at [5, 120] on input "Gross, Atara" at bounding box center [3, 121] width 3 height 3
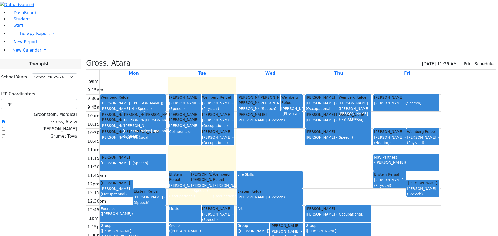
click at [65, 119] on label "Gross, Atara" at bounding box center [63, 122] width 25 height 6
click at [5, 120] on input "Gross, Atara" at bounding box center [3, 121] width 3 height 3
checkbox input "false"
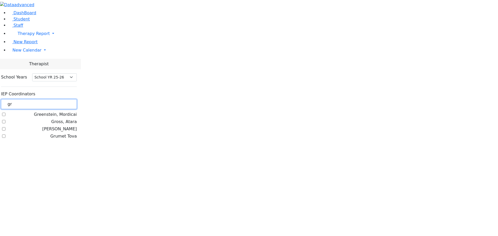
drag, startPoint x: 73, startPoint y: 46, endPoint x: 68, endPoint y: 46, distance: 4.9
click at [68, 99] on input "gr" at bounding box center [39, 104] width 76 height 10
type input "kr"
click at [64, 112] on label "[PERSON_NAME]" at bounding box center [59, 115] width 35 height 6
click at [5, 113] on input "[PERSON_NAME]" at bounding box center [3, 114] width 3 height 3
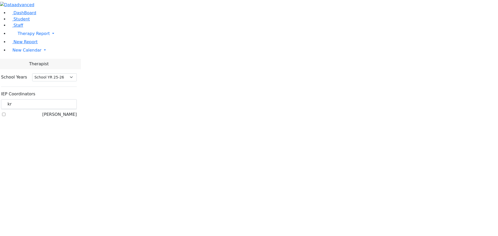
checkbox input "true"
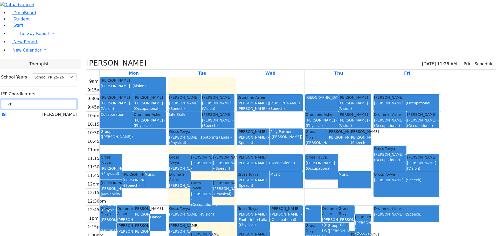
drag, startPoint x: 73, startPoint y: 46, endPoint x: 66, endPoint y: 46, distance: 6.5
click at [66, 99] on input "kr" at bounding box center [39, 104] width 76 height 10
type input "jab"
click at [67, 112] on label "[PERSON_NAME]" at bounding box center [59, 115] width 35 height 6
click at [5, 113] on input "[PERSON_NAME]" at bounding box center [3, 114] width 3 height 3
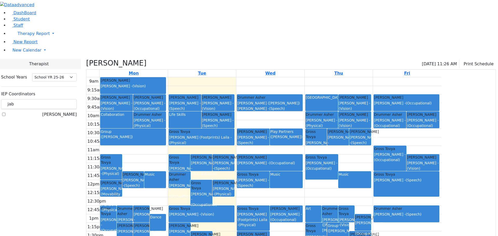
checkbox input "true"
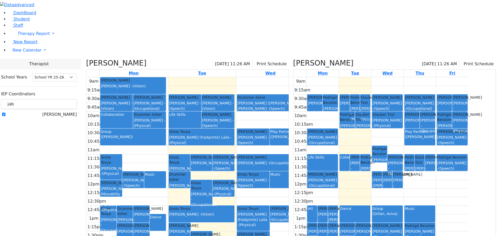
click at [86, 59] on icon at bounding box center [86, 63] width 0 height 9
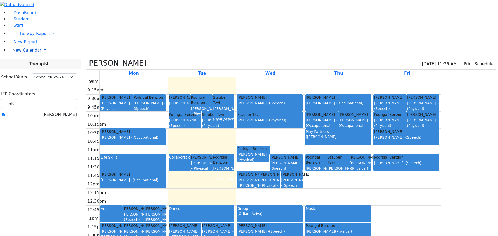
click at [21, 53] on span "New Calendar" at bounding box center [26, 50] width 29 height 5
click at [21, 63] on span "Calendar" at bounding box center [20, 60] width 19 height 5
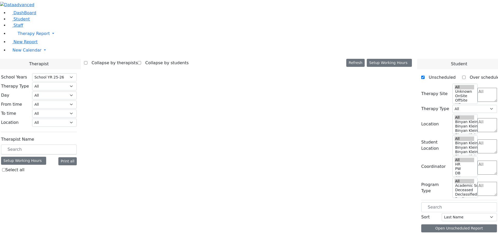
select select "212"
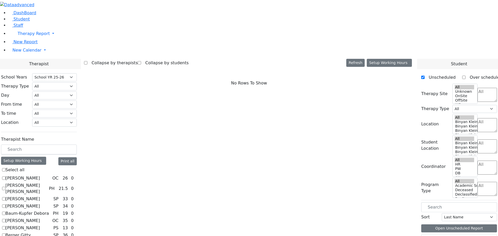
click at [40, 225] on label "[PERSON_NAME]" at bounding box center [22, 228] width 35 height 6
click at [5, 227] on input "[PERSON_NAME]" at bounding box center [3, 228] width 3 height 3
checkbox input "true"
select select "6"
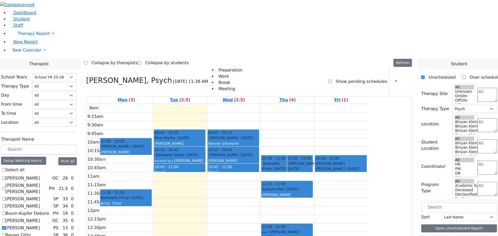
click at [40, 225] on label "[PERSON_NAME]" at bounding box center [22, 228] width 35 height 6
click at [5, 227] on input "[PERSON_NAME]" at bounding box center [3, 228] width 3 height 3
checkbox input "false"
select select
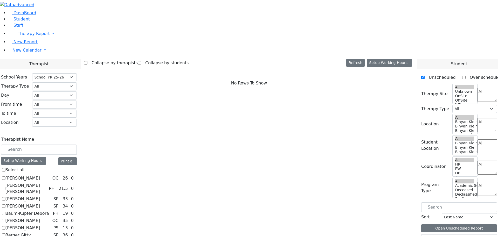
scroll to position [26, 0]
checkbox input "true"
select select "3"
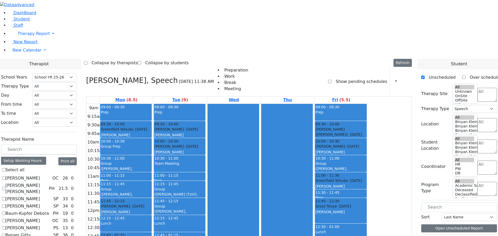
checkbox input "false"
select select
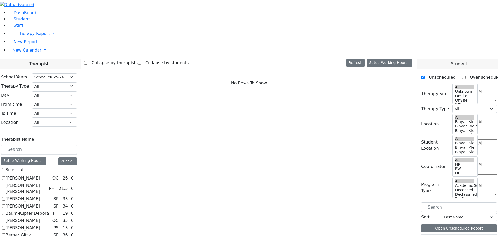
scroll to position [52, 0]
checkbox input "true"
select select "1"
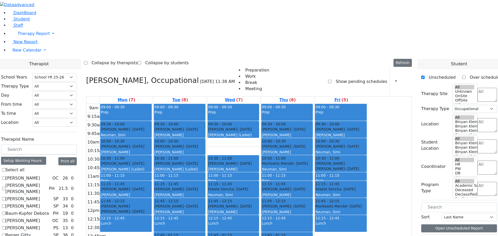
checkbox input "false"
select select
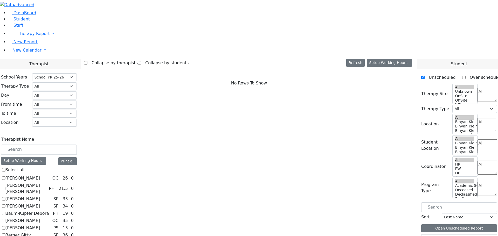
scroll to position [78, 0]
checkbox input "true"
select select "1"
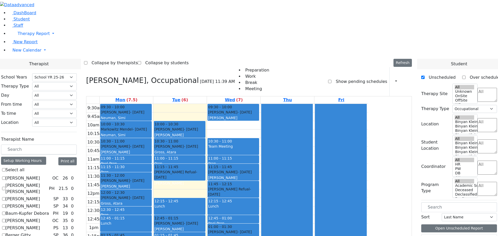
checkbox input "false"
select select
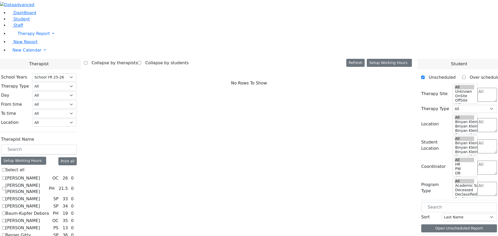
scroll to position [130, 0]
checkbox input "true"
select select "3"
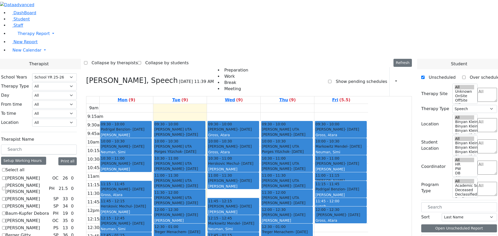
checkbox input "false"
select select
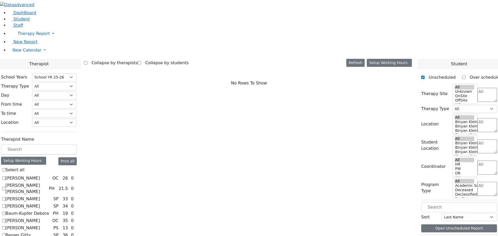
checkbox input "true"
select select "3"
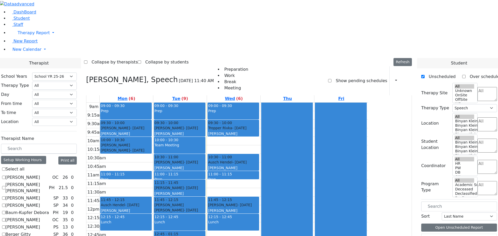
scroll to position [156, 0]
click at [14, 52] on span "New Calendar" at bounding box center [26, 49] width 29 height 5
click at [29, 62] on span "Calendar" at bounding box center [20, 59] width 19 height 5
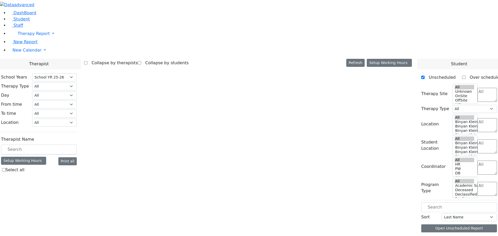
select select "212"
select select "3"
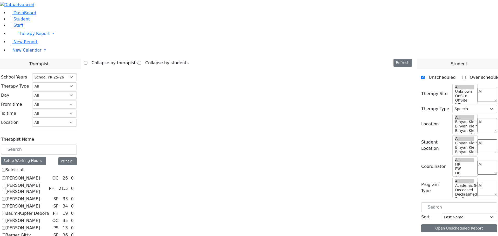
click at [37, 56] on link "New Calendar" at bounding box center [253, 50] width 490 height 10
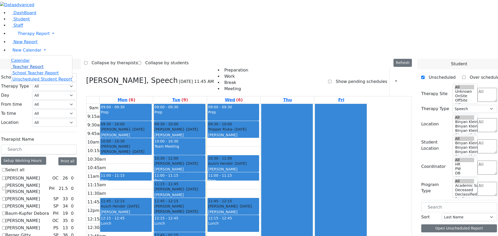
click at [21, 69] on span "Teacher Report" at bounding box center [27, 66] width 31 height 5
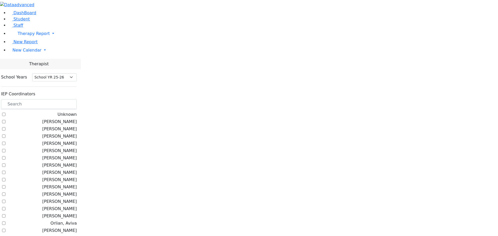
select select "212"
click at [69, 99] on input "text" at bounding box center [39, 104] width 76 height 10
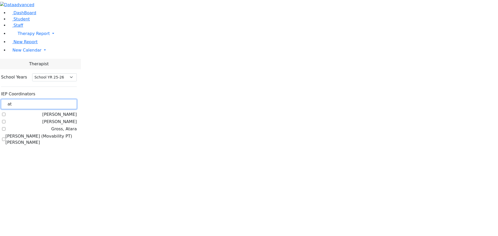
type input "at"
click at [67, 126] on label "Gross, Atara" at bounding box center [63, 129] width 25 height 6
click at [5, 127] on input "Gross, Atara" at bounding box center [3, 128] width 3 height 3
checkbox input "true"
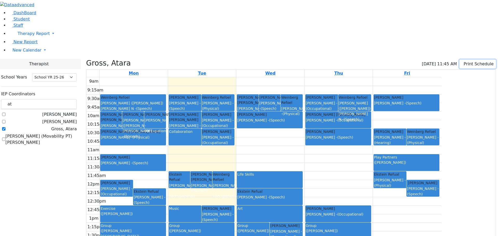
click at [463, 62] on icon "button" at bounding box center [463, 64] width 0 height 5
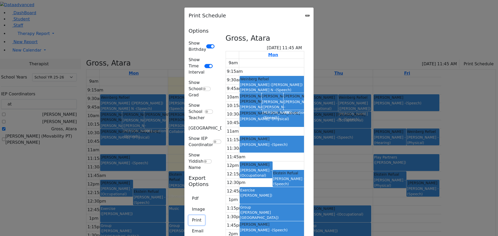
click at [189, 216] on button "Print" at bounding box center [197, 221] width 16 height 10
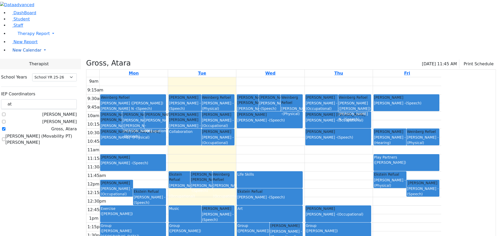
click at [29, 53] on span "New Calendar" at bounding box center [26, 50] width 29 height 5
click at [29, 63] on span "Calendar" at bounding box center [20, 60] width 19 height 5
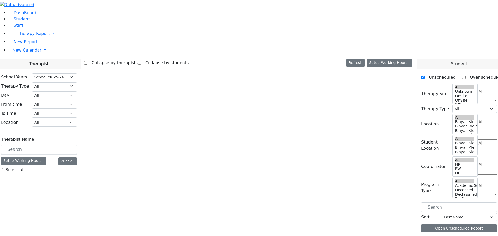
select select "212"
select select "3"
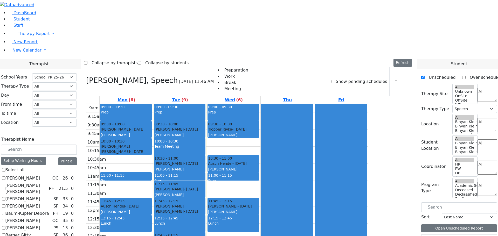
click at [19, 53] on span "New Calendar" at bounding box center [26, 50] width 29 height 5
click at [30, 69] on span "Teacher Report" at bounding box center [27, 66] width 31 height 5
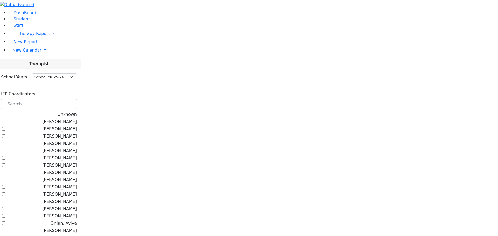
select select "212"
click at [77, 99] on input "text" at bounding box center [39, 104] width 76 height 10
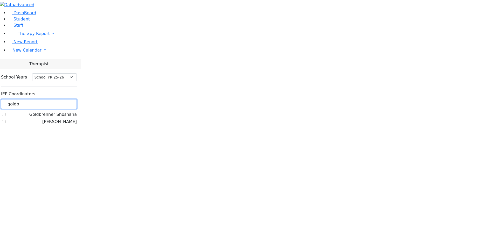
type input "goldb"
click at [67, 119] on label "[PERSON_NAME]" at bounding box center [59, 122] width 35 height 6
click at [5, 120] on input "[PERSON_NAME]" at bounding box center [3, 121] width 3 height 3
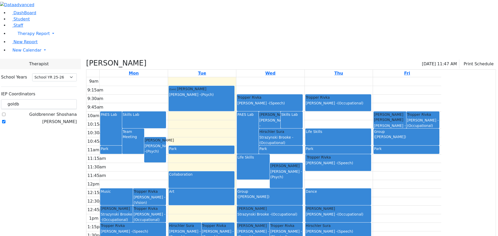
click at [69, 119] on label "[PERSON_NAME]" at bounding box center [59, 122] width 35 height 6
click at [5, 120] on input "[PERSON_NAME]" at bounding box center [3, 121] width 3 height 3
checkbox input "false"
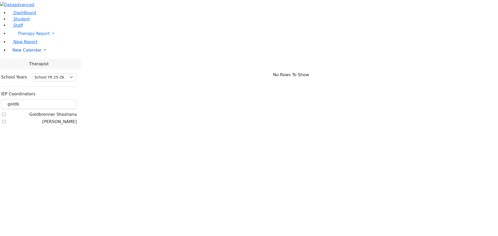
click at [32, 53] on span "New Calendar" at bounding box center [26, 50] width 29 height 5
click at [26, 63] on span "Calendar" at bounding box center [20, 60] width 19 height 5
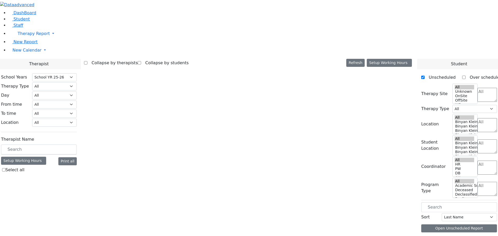
select select "212"
select select "19:00:00"
select select "3"
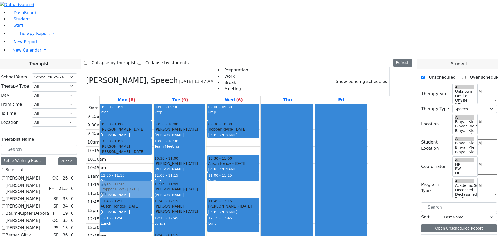
drag, startPoint x: 174, startPoint y: 186, endPoint x: 191, endPoint y: 118, distance: 69.8
click at [153, 118] on div "09:00 - 09:30 Prep 09:30 - 10:00 Katz Brucha - 01/25/2015 Kaganoff, Sarah 10:00…" at bounding box center [126, 207] width 53 height 206
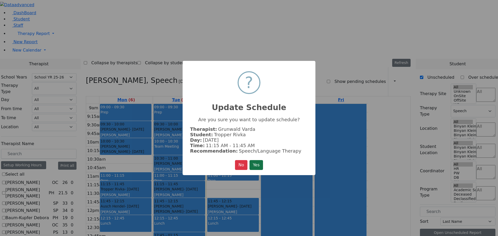
click at [259, 166] on button "Yes" at bounding box center [256, 165] width 13 height 10
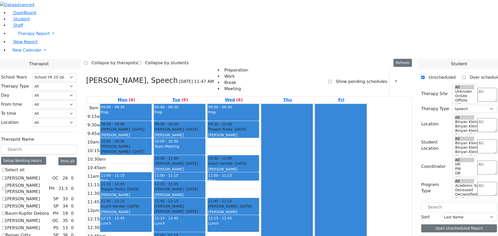
drag, startPoint x: 175, startPoint y: 183, endPoint x: 176, endPoint y: 187, distance: 4.2
click at [176, 189] on div "9am 9:15am 9:30am 9:45am 10am 10:15am 10:30am 10:45am 11am 11:15am 11:30am 11:4…" at bounding box center [227, 207] width 282 height 206
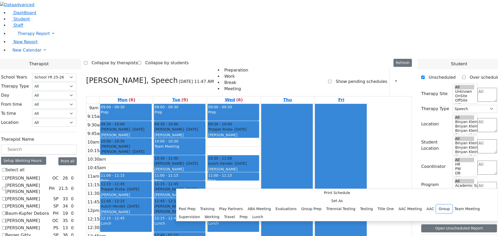
click at [437, 205] on button "Group" at bounding box center [445, 209] width 16 height 8
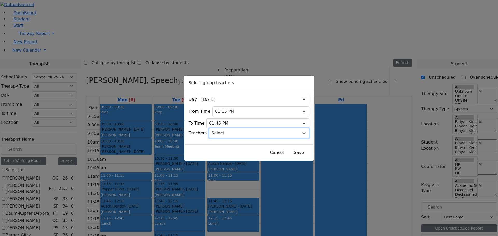
click at [297, 131] on select "Select Aliza, Ptalis Atara, Gross Avraham (Alan), Feigenbaum Bluma, Kramer Brac…" at bounding box center [259, 133] width 101 height 10
select select "11169"
click at [216, 128] on select "Select Aliza, Ptalis Atara, Gross Avraham (Alan), Feigenbaum Bluma, Kramer Brac…" at bounding box center [259, 133] width 101 height 10
click at [294, 148] on button "Save" at bounding box center [299, 153] width 23 height 10
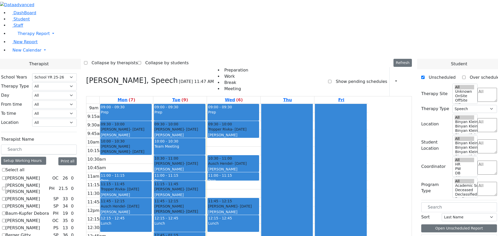
scroll to position [130, 0]
checkbox input "false"
select select
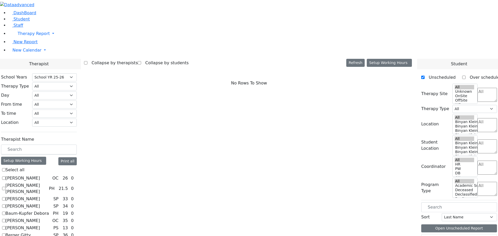
scroll to position [182, 0]
checkbox input "true"
select select "1"
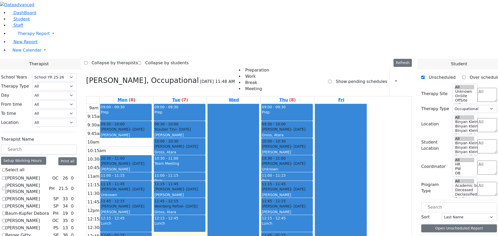
checkbox input "true"
select select
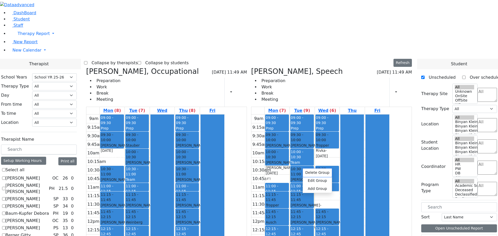
click at [313, 172] on button "Delete Group" at bounding box center [317, 173] width 29 height 8
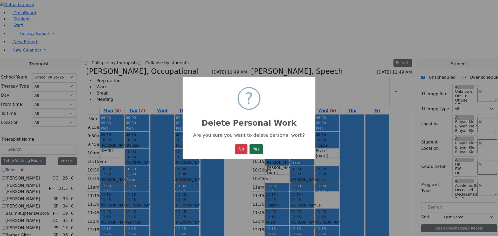
click at [257, 152] on button "Yes" at bounding box center [256, 150] width 13 height 10
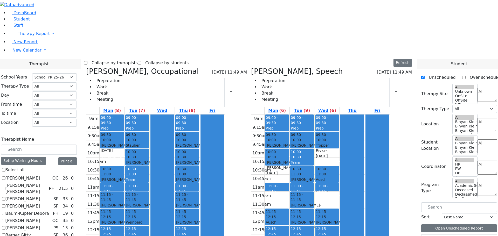
drag, startPoint x: 303, startPoint y: 123, endPoint x: 297, endPoint y: 190, distance: 67.4
click at [290, 190] on div "09:00 - 09:30 Prep 09:30 - 10:00 Katz Brucha - 01/25/2015 Kaganoff, Sarah 10:00…" at bounding box center [277, 218] width 25 height 206
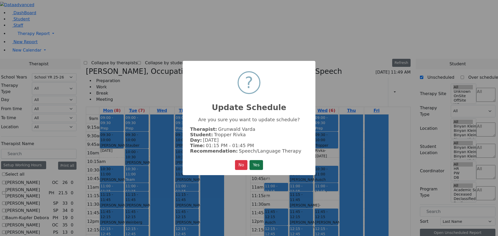
click at [258, 165] on button "Yes" at bounding box center [256, 165] width 13 height 10
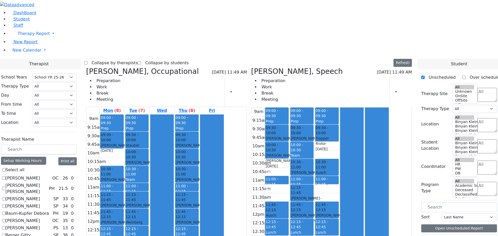
scroll to position [130, 0]
checkbox input "false"
select select "1"
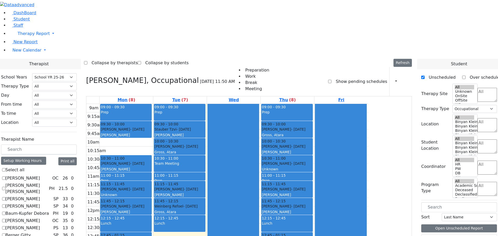
checkbox input "true"
select select
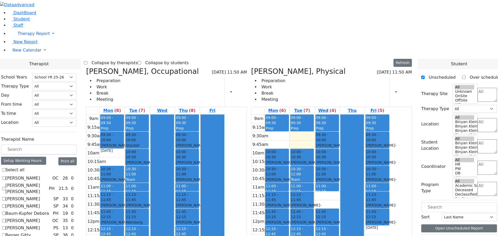
drag, startPoint x: 357, startPoint y: 172, endPoint x: 357, endPoint y: 175, distance: 2.9
click at [358, 177] on div "9am 9:15am 9:30am 9:45am 10am 10:15am 10:30am 10:45am 11am 11:15am 11:30am 11:4…" at bounding box center [321, 218] width 139 height 206
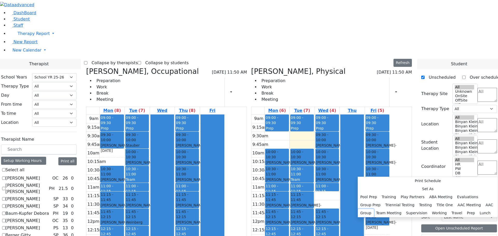
click at [374, 209] on button "Group" at bounding box center [366, 213] width 16 height 8
select select "3"
select select "12:45:00"
select select "13:15:00"
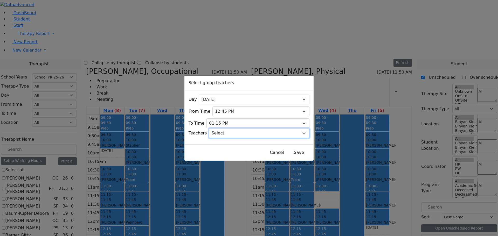
click at [298, 133] on select "Select Aliza, Ptalis Atara, Gross Avraham (Alan), Feigenbaum Bluma, Kramer Brac…" at bounding box center [259, 133] width 101 height 10
select select "11360"
click at [216, 128] on select "Select Aliza, Ptalis Atara, Gross Avraham (Alan), Feigenbaum Bluma, Kramer Brac…" at bounding box center [259, 133] width 101 height 10
click at [288, 150] on button "Save" at bounding box center [299, 153] width 23 height 10
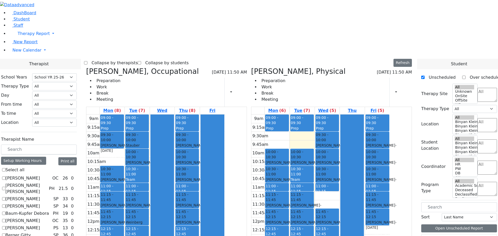
click at [86, 67] on icon at bounding box center [86, 71] width 0 height 9
select select "2"
checkbox input "false"
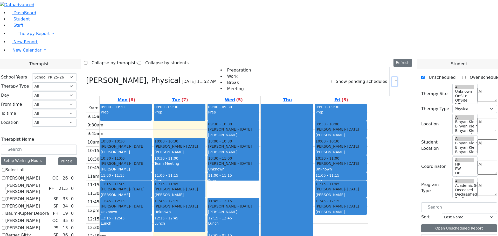
click at [392, 77] on button "button" at bounding box center [395, 81] width 6 height 9
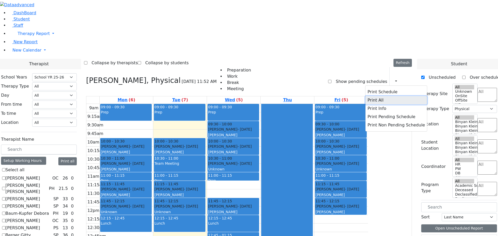
click at [373, 96] on button "Print All" at bounding box center [397, 100] width 62 height 8
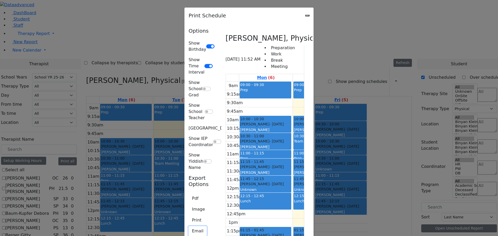
click at [189, 227] on button "Email" at bounding box center [198, 232] width 18 height 10
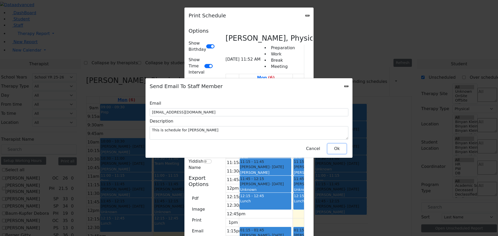
click at [339, 144] on button "Ok" at bounding box center [337, 149] width 19 height 10
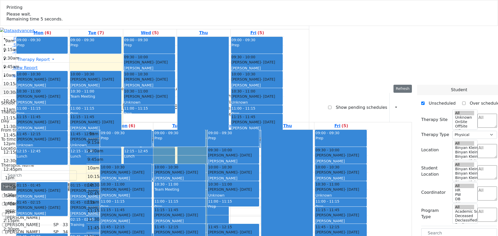
select select "212"
select select "2"
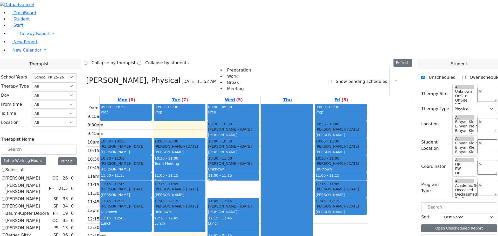
checkbox input "false"
select select
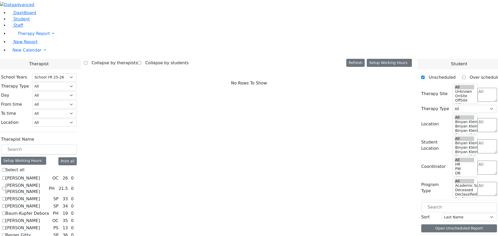
scroll to position [363, 0]
checkbox input "true"
select select "3"
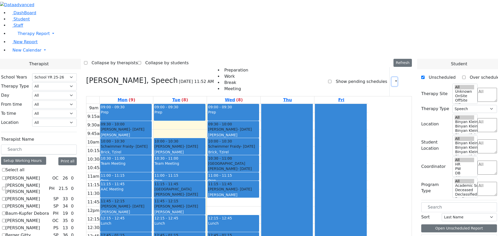
click at [393, 79] on icon "button" at bounding box center [393, 81] width 0 height 5
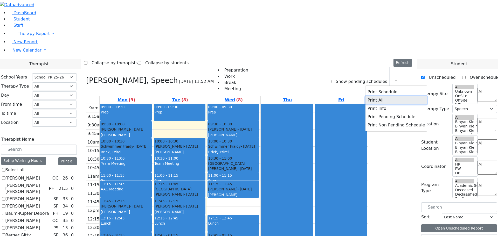
click at [366, 96] on button "Print All" at bounding box center [397, 100] width 62 height 8
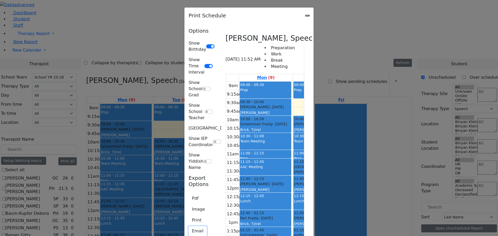
click at [189, 227] on button "Email" at bounding box center [198, 232] width 18 height 10
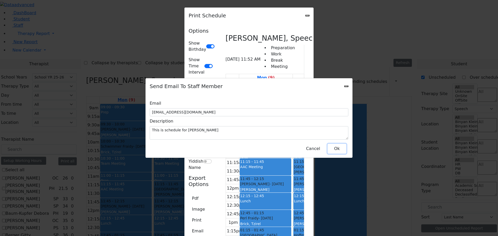
click at [332, 147] on button "Ok" at bounding box center [337, 149] width 19 height 10
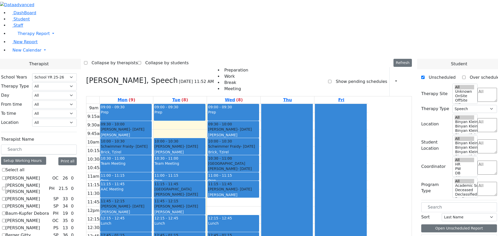
checkbox input "false"
select select
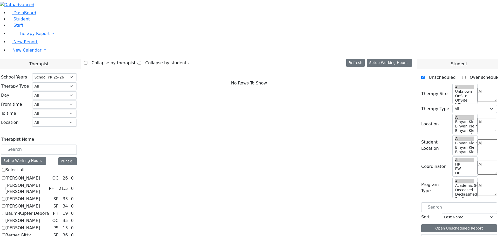
scroll to position [175, 0]
checkbox input "true"
select select "1"
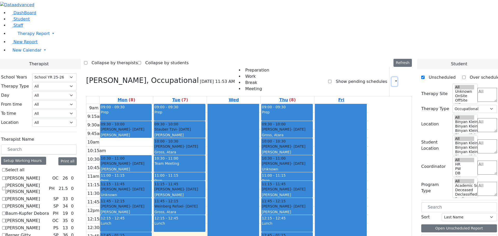
click at [393, 79] on icon "button" at bounding box center [393, 81] width 0 height 5
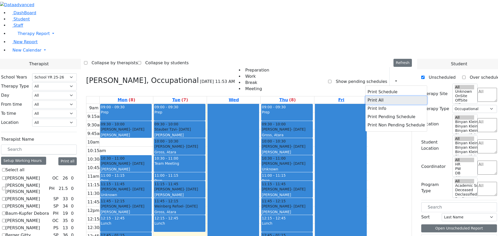
click at [370, 96] on button "Print All" at bounding box center [397, 100] width 62 height 8
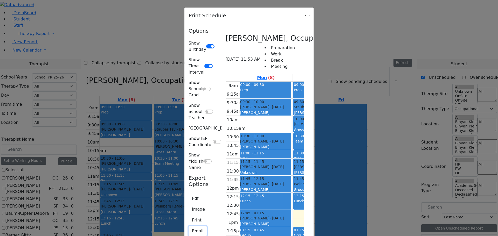
click at [189, 227] on button "Email" at bounding box center [198, 232] width 18 height 10
type textarea "This is schedule for Koff Aviva"
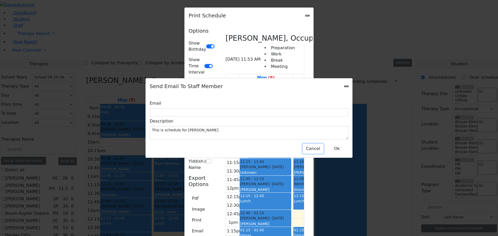
click at [309, 145] on button "Cancel" at bounding box center [313, 149] width 21 height 10
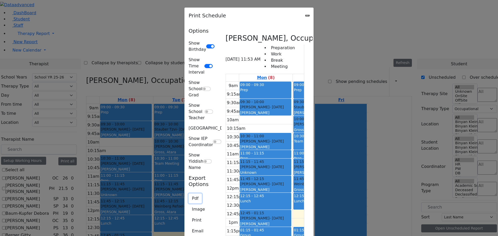
click at [189, 194] on button "Pdf" at bounding box center [195, 199] width 13 height 10
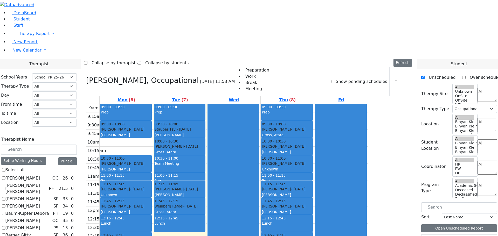
scroll to position [0, 0]
click at [40, 175] on label "[PERSON_NAME]" at bounding box center [22, 178] width 35 height 6
click at [5, 177] on input "[PERSON_NAME]" at bounding box center [3, 178] width 3 height 3
checkbox input "true"
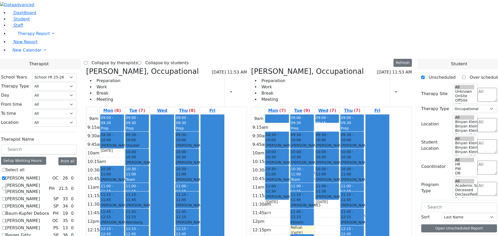
click at [86, 67] on icon at bounding box center [86, 71] width 0 height 9
checkbox input "false"
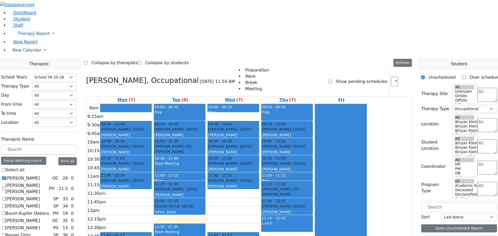
click at [393, 79] on icon "button" at bounding box center [393, 81] width 0 height 5
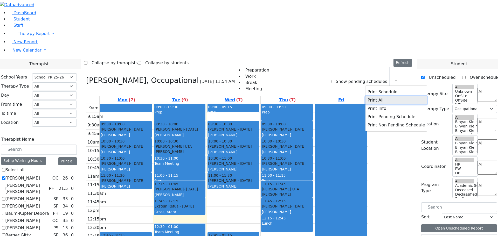
click at [377, 96] on button "Print All" at bounding box center [397, 100] width 62 height 8
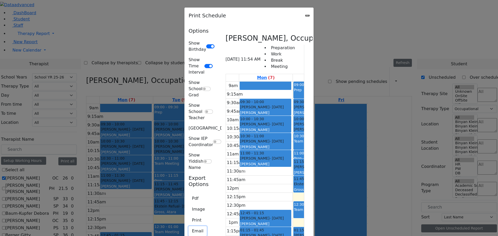
click at [189, 227] on button "Email" at bounding box center [198, 232] width 18 height 10
type input "ZC_Abramczyk@kjsd.k12.ny.us"
type textarea "This is schedule for Abramczyk ZC"
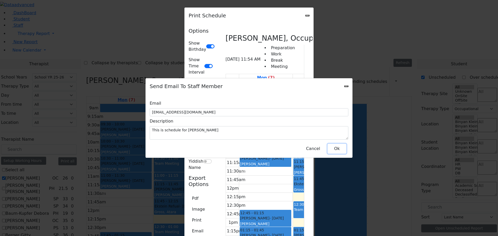
click at [332, 146] on button "Ok" at bounding box center [337, 149] width 19 height 10
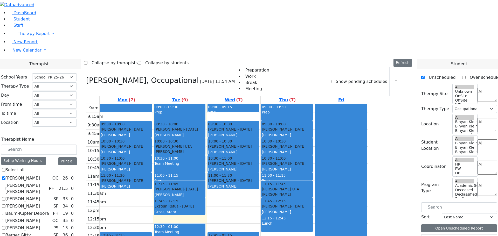
click at [40, 175] on label "[PERSON_NAME]" at bounding box center [22, 178] width 35 height 6
click at [5, 177] on input "[PERSON_NAME]" at bounding box center [3, 178] width 3 height 3
checkbox input "false"
select select
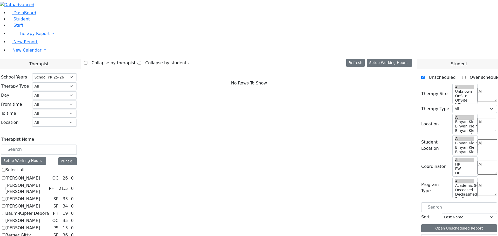
scroll to position [286, 0]
checkbox input "true"
select select "3"
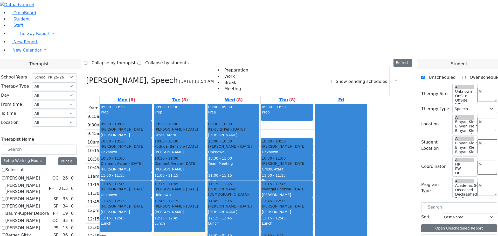
click at [293, 173] on button "Delete Selected Schedule" at bounding box center [311, 177] width 51 height 8
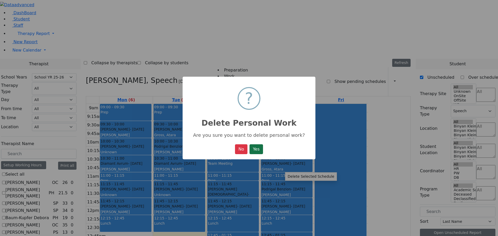
click at [259, 151] on button "Yes" at bounding box center [256, 150] width 13 height 10
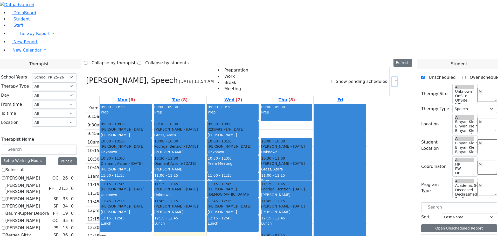
click at [393, 79] on icon "button" at bounding box center [393, 81] width 0 height 5
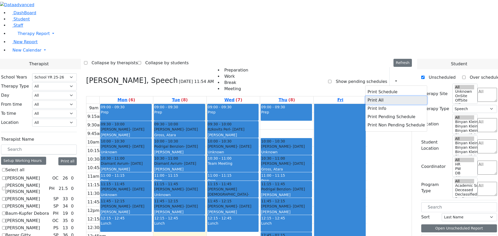
click at [370, 96] on button "Print All" at bounding box center [397, 100] width 62 height 8
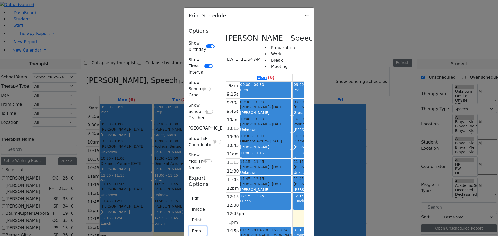
click at [189, 227] on button "Email" at bounding box center [198, 232] width 18 height 10
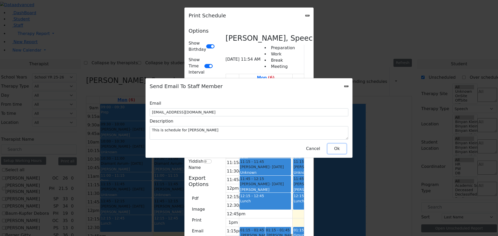
click at [333, 146] on button "Ok" at bounding box center [337, 149] width 19 height 10
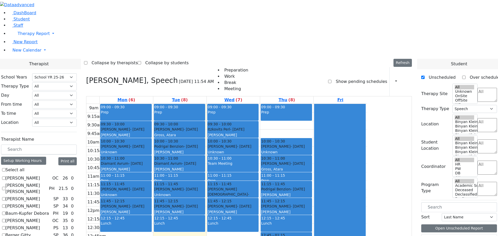
checkbox input "false"
select select
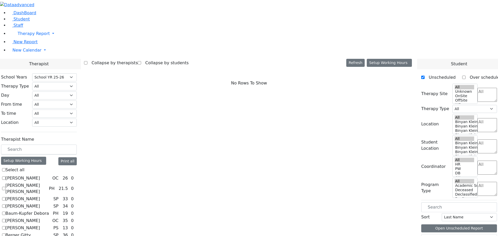
scroll to position [104, 0]
checkbox input "true"
select select "1"
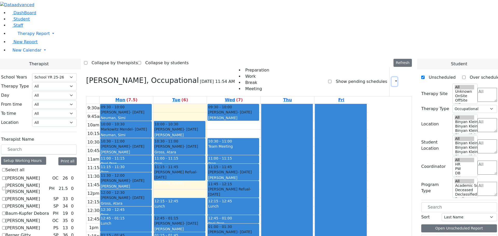
click at [393, 79] on icon "button" at bounding box center [393, 81] width 0 height 5
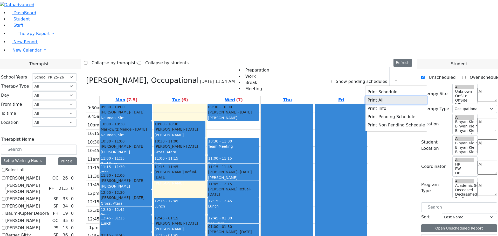
click at [372, 96] on button "Print All" at bounding box center [397, 100] width 62 height 8
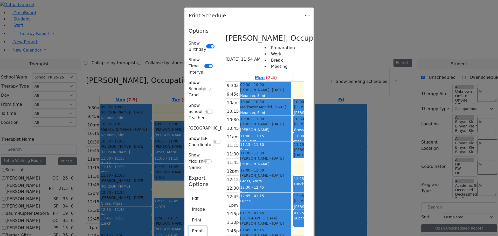
click at [189, 227] on button "Email" at bounding box center [198, 232] width 18 height 10
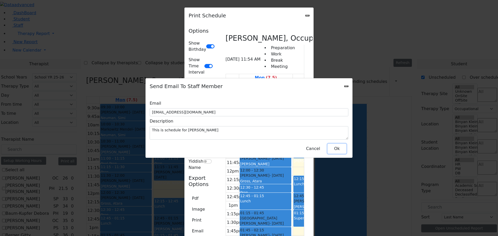
click at [339, 145] on button "Ok" at bounding box center [337, 149] width 19 height 10
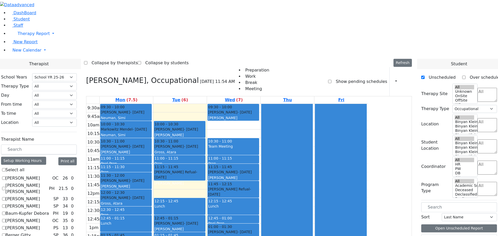
checkbox input "false"
select select
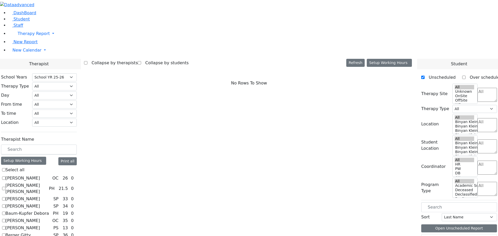
scroll to position [0, 0]
checkbox input "true"
select select "2"
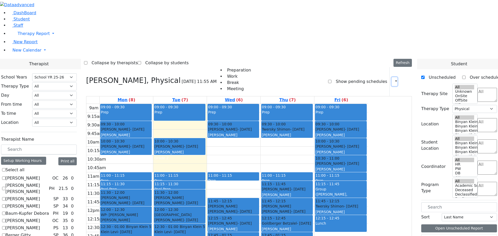
click at [393, 79] on icon "button" at bounding box center [393, 81] width 0 height 5
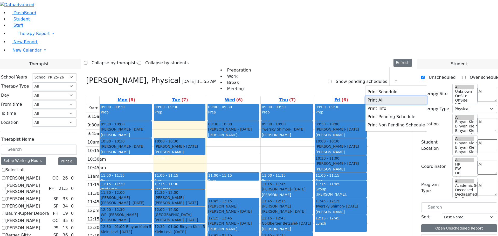
click at [369, 96] on button "Print All" at bounding box center [397, 100] width 62 height 8
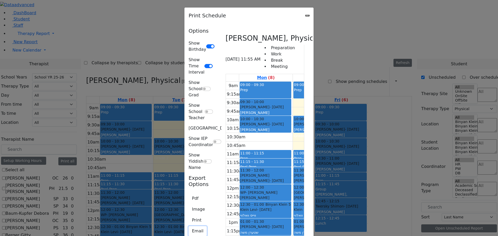
click at [189, 227] on button "Email" at bounding box center [198, 232] width 18 height 10
type textarea "This is schedule for Citer Yacov"
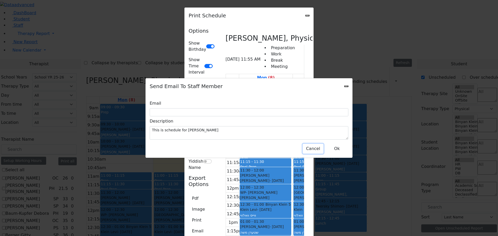
click at [313, 144] on button "Cancel" at bounding box center [313, 149] width 21 height 10
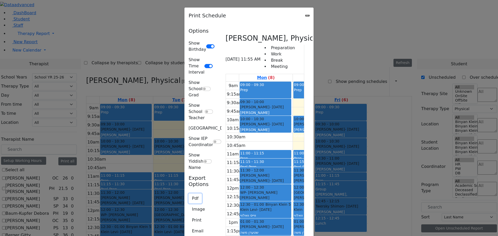
click at [189, 194] on button "Pdf" at bounding box center [195, 199] width 13 height 10
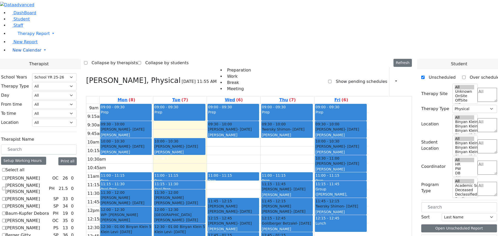
click at [23, 53] on span "New Calendar" at bounding box center [26, 50] width 29 height 5
click at [29, 69] on span "Teacher Report" at bounding box center [27, 66] width 31 height 5
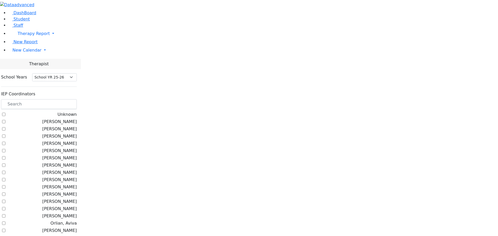
select select "212"
click at [77, 99] on input "text" at bounding box center [39, 104] width 76 height 10
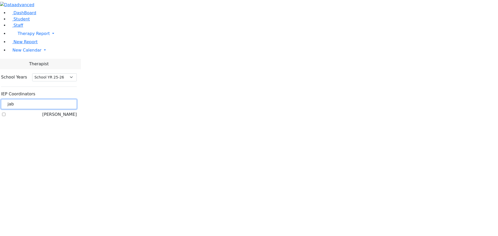
type input "jab"
click at [64, 112] on label "[PERSON_NAME]" at bounding box center [59, 115] width 35 height 6
click at [5, 113] on input "[PERSON_NAME]" at bounding box center [3, 114] width 3 height 3
checkbox input "true"
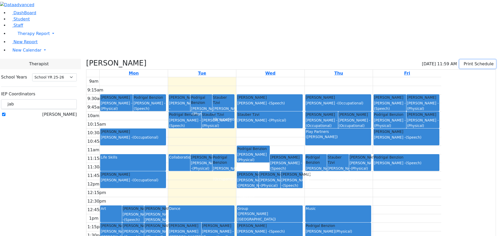
click at [463, 60] on button "Print Schedule" at bounding box center [478, 64] width 37 height 9
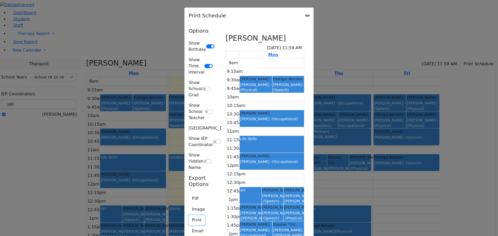
click at [189, 216] on button "Print" at bounding box center [197, 221] width 16 height 10
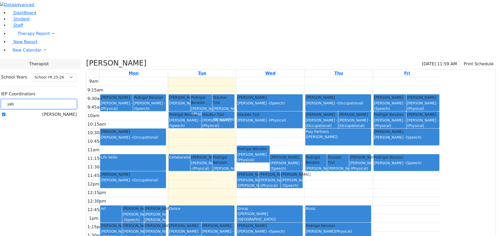
drag, startPoint x: 81, startPoint y: 46, endPoint x: 54, endPoint y: 43, distance: 27.2
click at [54, 43] on div "DashBoard Student Staff Therapy Report Student Old Calendar Report" at bounding box center [249, 141] width 498 height 283
type input "gr"
click at [67, 119] on label "Gross, Atara" at bounding box center [63, 122] width 25 height 6
click at [5, 120] on input "Gross, Atara" at bounding box center [3, 121] width 3 height 3
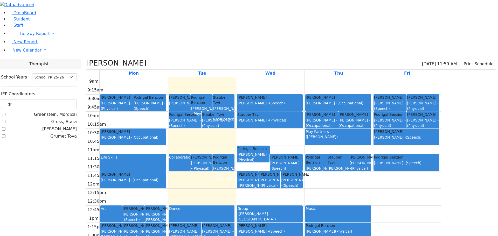
checkbox input "true"
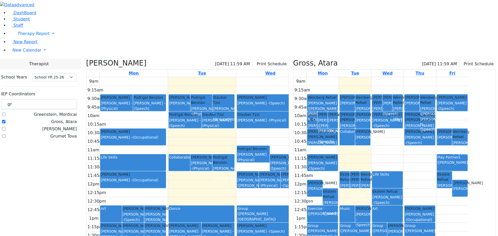
click at [139, 59] on h3 "[PERSON_NAME]" at bounding box center [116, 63] width 60 height 9
click at [136, 59] on div "[PERSON_NAME] [DATE] 11:59 AM Print Schedule Mon Tue Wed Thu Fri 9am 9:15am 9:3…" at bounding box center [187, 171] width 207 height 225
click at [86, 59] on span at bounding box center [86, 63] width 0 height 9
click at [86, 59] on icon at bounding box center [86, 63] width 0 height 9
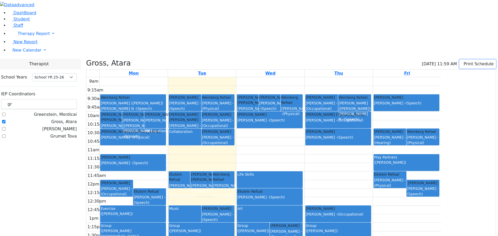
click at [465, 60] on button "Print Schedule" at bounding box center [478, 64] width 37 height 9
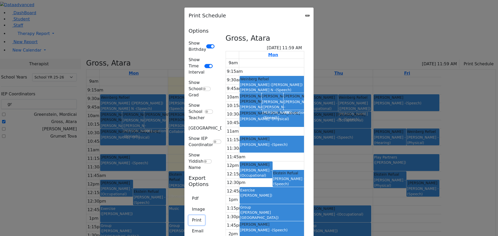
click at [189, 216] on button "Print" at bounding box center [197, 221] width 16 height 10
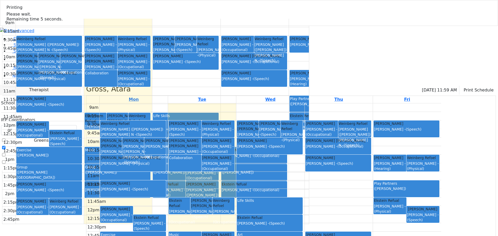
select select "212"
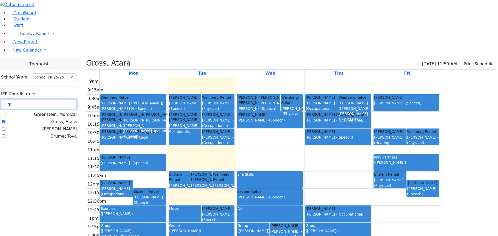
drag, startPoint x: 73, startPoint y: 49, endPoint x: 64, endPoint y: 49, distance: 9.4
click at [64, 99] on div "gr" at bounding box center [39, 104] width 76 height 10
type input "co"
click at [65, 112] on label "[PERSON_NAME]" at bounding box center [59, 115] width 35 height 6
click at [5, 113] on input "[PERSON_NAME]" at bounding box center [3, 114] width 3 height 3
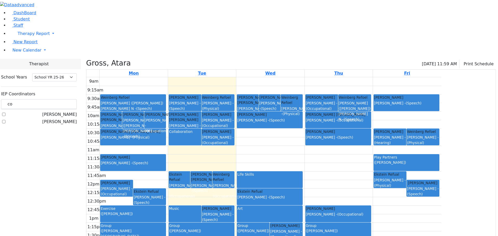
checkbox input "true"
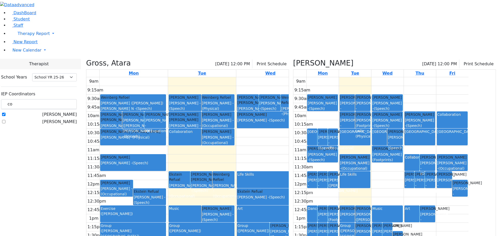
click at [86, 59] on icon at bounding box center [86, 63] width 0 height 9
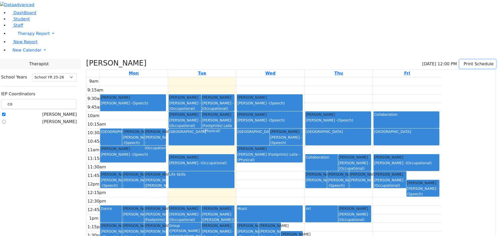
click at [463, 62] on icon "button" at bounding box center [463, 64] width 0 height 5
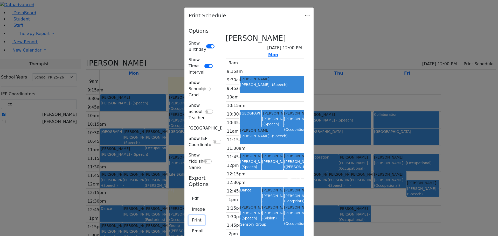
click at [189, 216] on button "Print" at bounding box center [197, 221] width 16 height 10
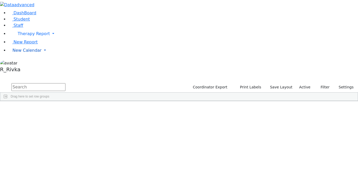
click at [28, 53] on span "New Calendar" at bounding box center [26, 50] width 29 height 5
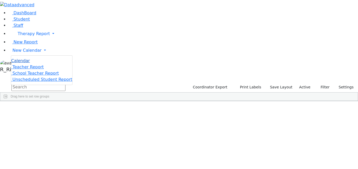
click at [27, 63] on span "Calendar" at bounding box center [20, 60] width 19 height 5
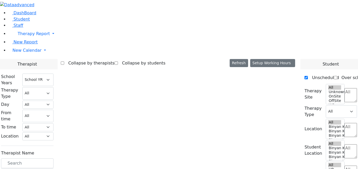
select select "212"
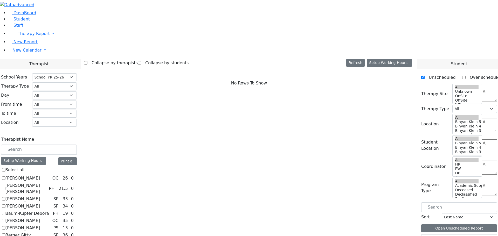
checkbox input "true"
select select "1"
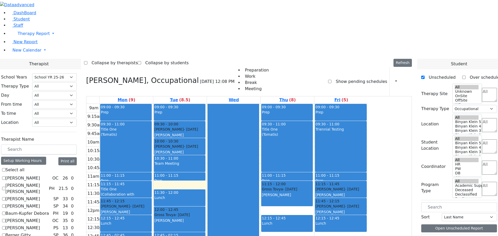
scroll to position [486, 0]
checkbox input "true"
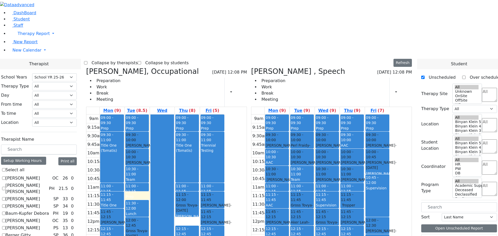
click at [303, 168] on span "11:00 - 11:15" at bounding box center [297, 188] width 12 height 9
click at [329, 116] on button "Delete Selected Schedule" at bounding box center [348, 115] width 51 height 8
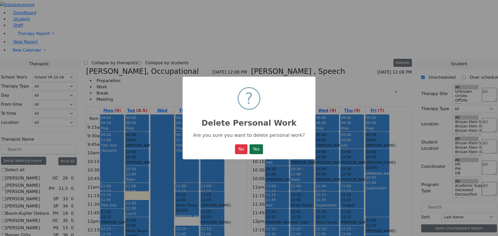
click at [255, 149] on button "Yes" at bounding box center [256, 150] width 13 height 10
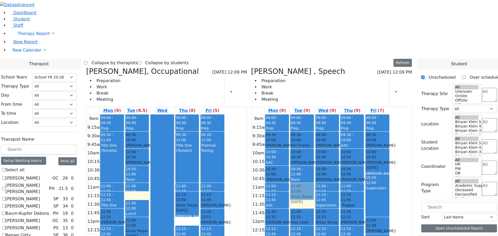
drag, startPoint x: 330, startPoint y: 122, endPoint x: 330, endPoint y: 116, distance: 6.0
click at [315, 116] on div "09:00 - 09:30 Prep 09:30 - 10:00 Perl Fraidy - 10/11/2013 Brick, Tzirel 10:00 -…" at bounding box center [302, 218] width 25 height 206
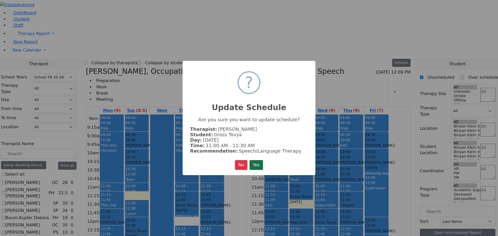
click at [261, 161] on button "Yes" at bounding box center [256, 165] width 13 height 10
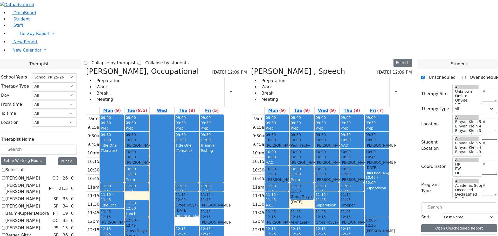
click at [148, 168] on div "Lunch" at bounding box center [137, 214] width 23 height 5
click at [194, 134] on button "Delete Selected Schedule" at bounding box center [215, 134] width 51 height 8
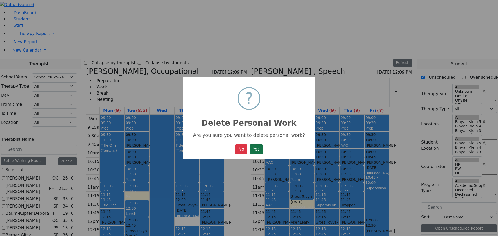
click at [257, 150] on button "Yes" at bounding box center [256, 150] width 13 height 10
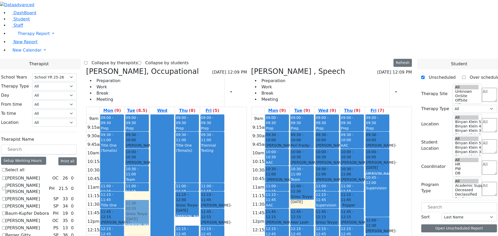
drag, startPoint x: 188, startPoint y: 154, endPoint x: 193, endPoint y: 140, distance: 15.1
click at [150, 140] on div "09:00 - 09:30 Prep 09:30 - 10:00 Schwimmer Esty - 09/05/2017 Cohen, Sara C 10:0…" at bounding box center [137, 218] width 25 height 206
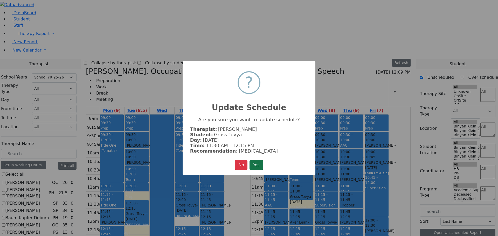
click at [257, 162] on button "Yes" at bounding box center [256, 165] width 13 height 10
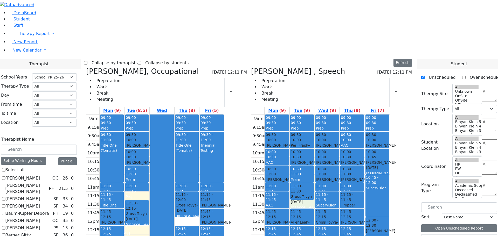
click at [328, 129] on div "9am 9:15am 9:30am 9:45am 10am 10:15am 10:30am 10:45am 11am 11:15am 11:30am 11:4…" at bounding box center [321, 218] width 139 height 206
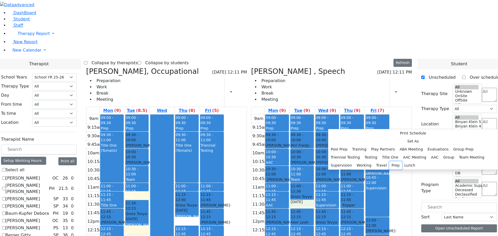
click at [357, 162] on button "Prep" at bounding box center [396, 166] width 13 height 8
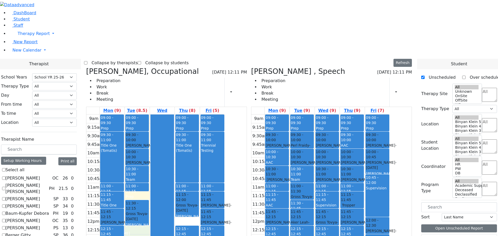
drag, startPoint x: 186, startPoint y: 154, endPoint x: 186, endPoint y: 158, distance: 3.9
click at [188, 161] on div "9am 9:15am 9:30am 9:45am 10am 10:15am 10:30am 10:45am 11am 11:15am 11:30am 11:4…" at bounding box center [155, 218] width 139 height 206
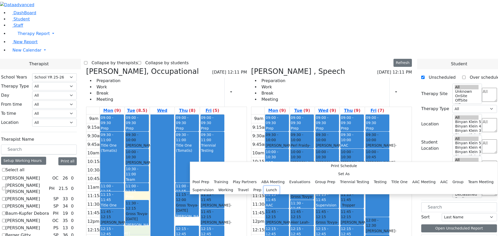
click at [264, 168] on button "Lunch" at bounding box center [272, 190] width 16 height 8
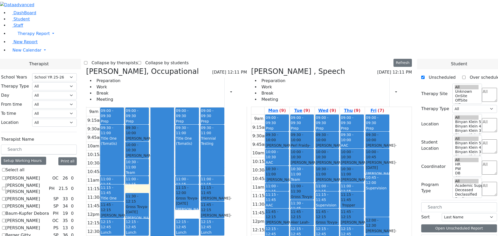
scroll to position [0, 0]
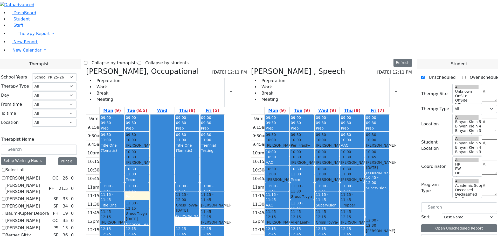
drag, startPoint x: 233, startPoint y: 217, endPoint x: 234, endPoint y: 221, distance: 4.8
click at [200, 168] on div "09:00 - 09:30 Prep 09:30 - 11:00 Title One (Tomatis) 11:00 - 11:15 Prep 11:15 -…" at bounding box center [187, 218] width 25 height 206
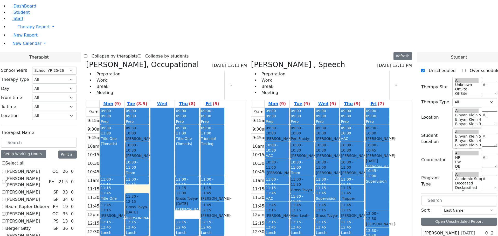
drag, startPoint x: 240, startPoint y: 171, endPoint x: 241, endPoint y: 166, distance: 5.0
click at [200, 164] on div "09:00 - 09:30 Prep 09:30 - 11:00 Title One (Tomatis) 11:00 - 11:15 Prep 11:15 -…" at bounding box center [187, 211] width 25 height 206
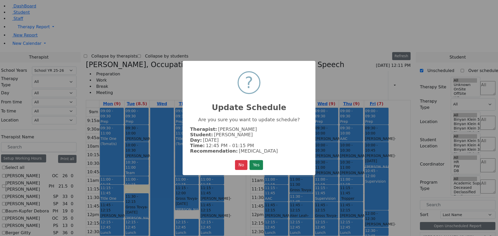
click at [256, 165] on button "Yes" at bounding box center [256, 165] width 13 height 10
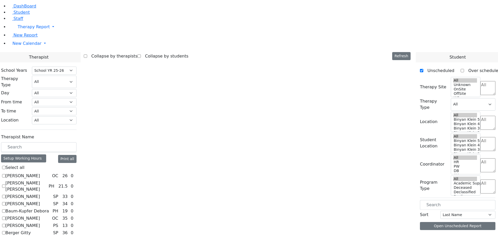
scroll to position [0, 0]
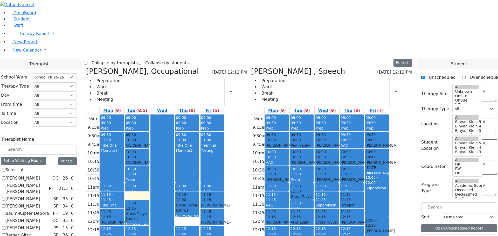
drag, startPoint x: 238, startPoint y: 207, endPoint x: 239, endPoint y: 200, distance: 7.1
click at [200, 168] on div "09:00 - 09:30 Prep 09:30 - 11:00 Title One (Tomatis) 11:00 - 11:15 Prep 11:15 -…" at bounding box center [187, 218] width 25 height 206
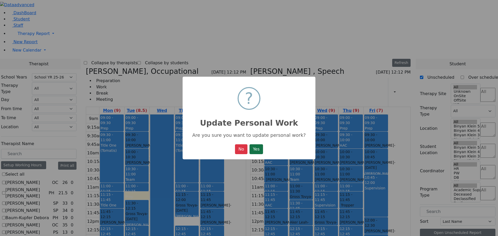
click at [257, 150] on button "Yes" at bounding box center [256, 150] width 13 height 10
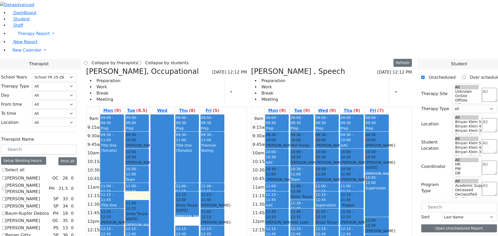
drag, startPoint x: 235, startPoint y: 218, endPoint x: 234, endPoint y: 228, distance: 10.4
click at [200, 168] on div "09:00 - 09:30 Prep 09:30 - 11:00 Title One (Tomatis) 11:00 - 11:15 Prep 11:15 -…" at bounding box center [187, 218] width 25 height 206
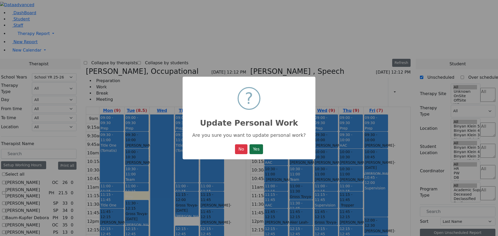
click at [256, 151] on button "Yes" at bounding box center [256, 150] width 13 height 10
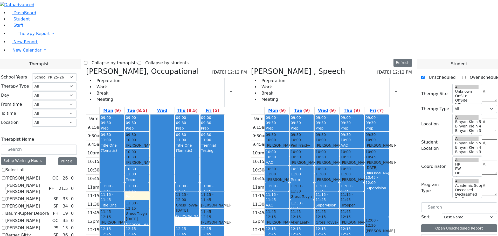
click at [225, 168] on div "9am 9:15am 9:30am 9:45am 10am 10:15am 10:30am 10:45am 11am 11:15am 11:30am 11:4…" at bounding box center [155, 218] width 139 height 206
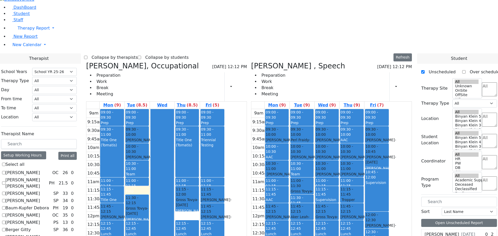
scroll to position [7, 0]
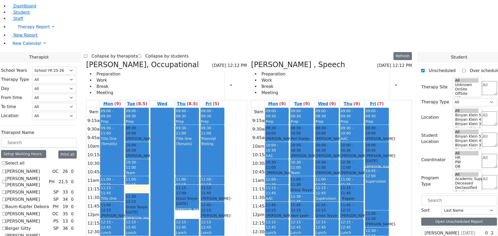
click at [225, 168] on div "9am 9:15am 9:30am 9:45am 10am 10:15am 10:30am 10:45am 11am 11:15am 11:30am 11:4…" at bounding box center [155, 211] width 139 height 206
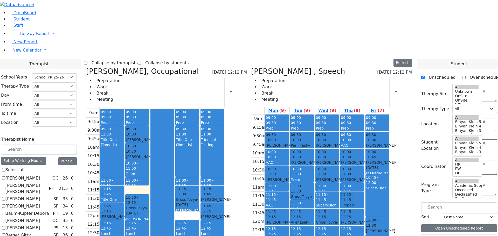
scroll to position [8, 0]
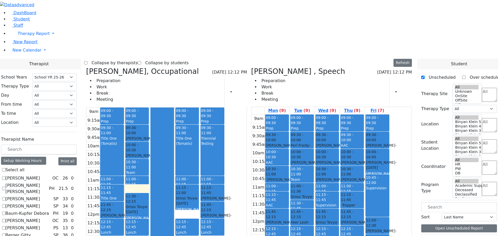
click at [280, 67] on div "Wolner Miriam , Speech 09/09/2025 12:12 PM Preparation Work Break Meeting Print…" at bounding box center [331, 190] width 165 height 247
click at [284, 67] on h3 "[PERSON_NAME] , Speech" at bounding box center [298, 71] width 94 height 9
click at [251, 67] on icon at bounding box center [251, 71] width 0 height 9
select select "1"
checkbox input "false"
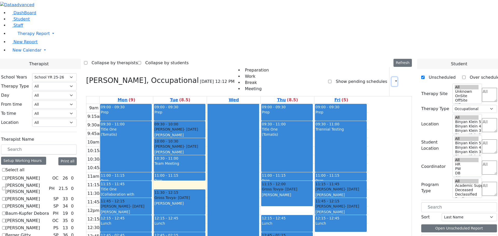
click at [357, 79] on icon "button" at bounding box center [393, 81] width 0 height 5
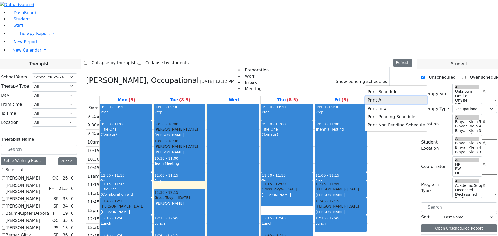
click at [357, 96] on button "Print All" at bounding box center [397, 100] width 62 height 8
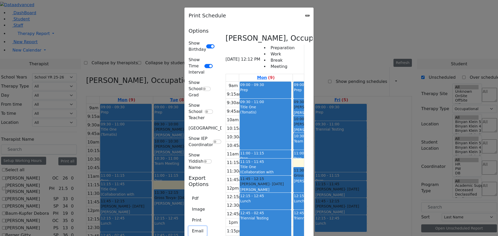
click at [189, 168] on button "Email" at bounding box center [198, 232] width 18 height 10
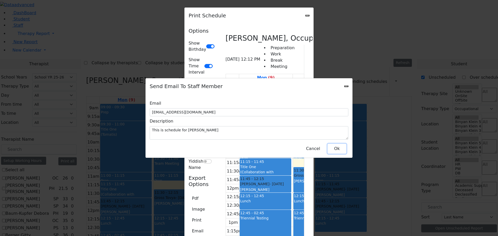
click at [334, 147] on button "Ok" at bounding box center [337, 149] width 19 height 10
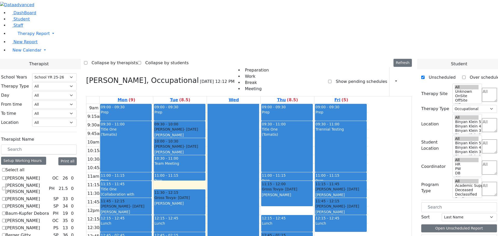
scroll to position [0, 0]
checkbox input "false"
select select
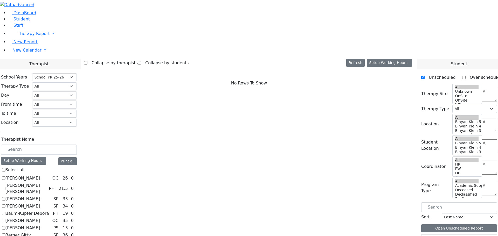
scroll to position [486, 0]
checkbox input "true"
select select "3"
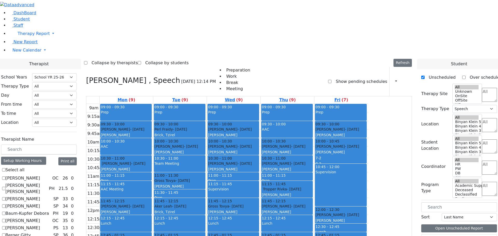
scroll to position [0, 0]
click at [357, 79] on icon "button" at bounding box center [393, 81] width 0 height 5
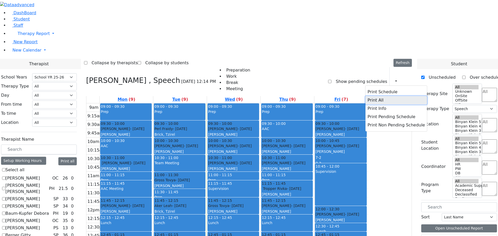
click at [357, 96] on button "Print All" at bounding box center [397, 100] width 62 height 8
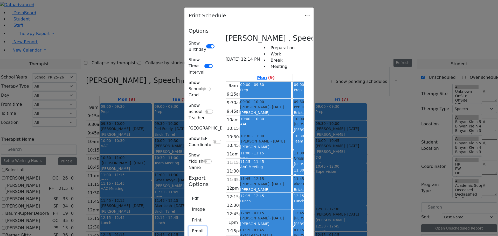
click at [189, 168] on button "Email" at bounding box center [198, 232] width 18 height 10
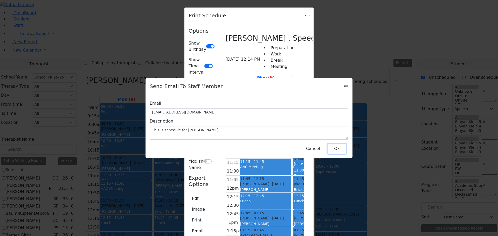
click at [330, 145] on button "Ok" at bounding box center [337, 149] width 19 height 10
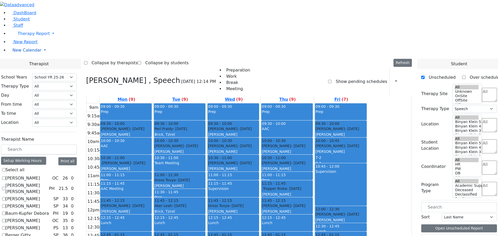
click at [25, 53] on span "New Calendar" at bounding box center [26, 50] width 29 height 5
click at [28, 69] on span "Teacher Report" at bounding box center [27, 66] width 31 height 5
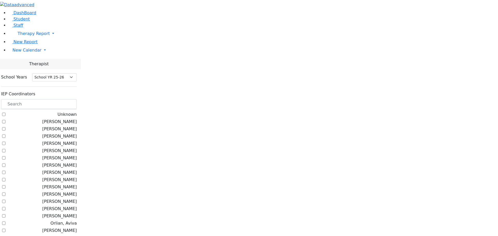
select select "212"
click at [71, 99] on input "text" at bounding box center [39, 104] width 76 height 10
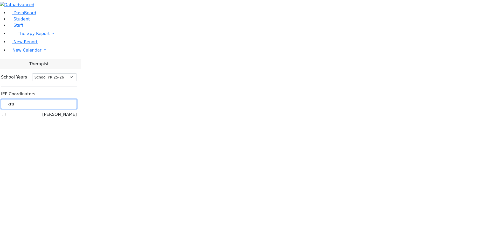
type input "kra"
click at [64, 112] on label "[PERSON_NAME]" at bounding box center [59, 115] width 35 height 6
click at [5, 113] on input "[PERSON_NAME]" at bounding box center [3, 114] width 3 height 3
checkbox input "true"
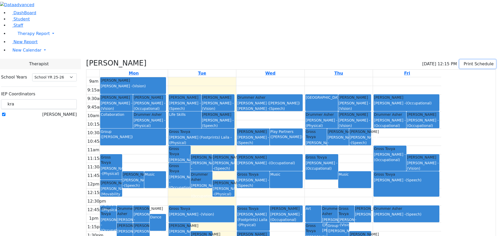
click at [463, 62] on icon "button" at bounding box center [463, 64] width 0 height 5
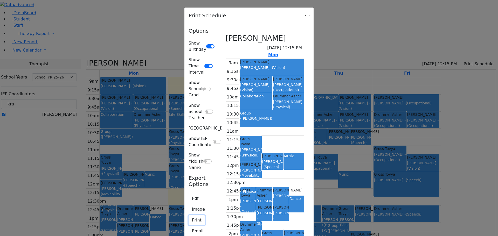
click at [189, 216] on button "Print" at bounding box center [197, 221] width 16 height 10
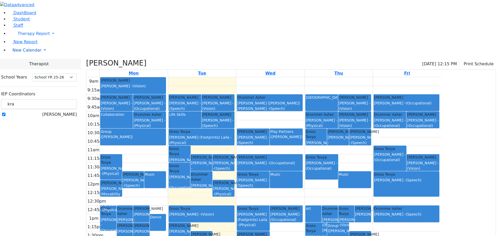
click at [24, 53] on span "New Calendar" at bounding box center [26, 50] width 29 height 5
click at [30, 63] on span "Calendar" at bounding box center [20, 60] width 19 height 5
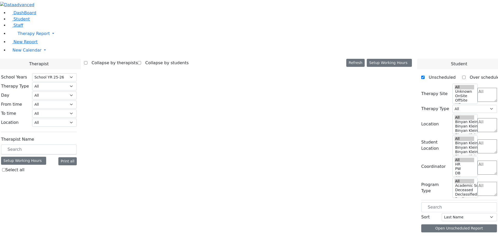
select select "212"
select select "3"
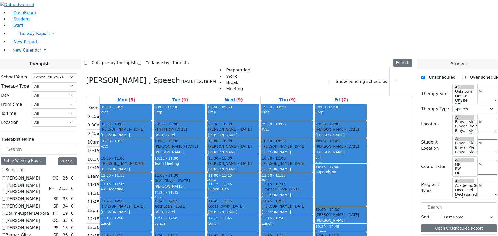
scroll to position [1, 0]
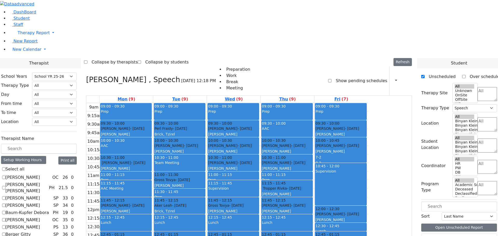
checkbox input "false"
select select
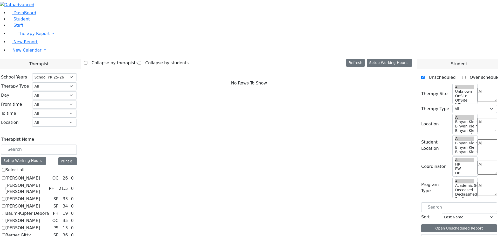
scroll to position [201, 0]
checkbox input "true"
select select "1"
